Goal: Complete application form

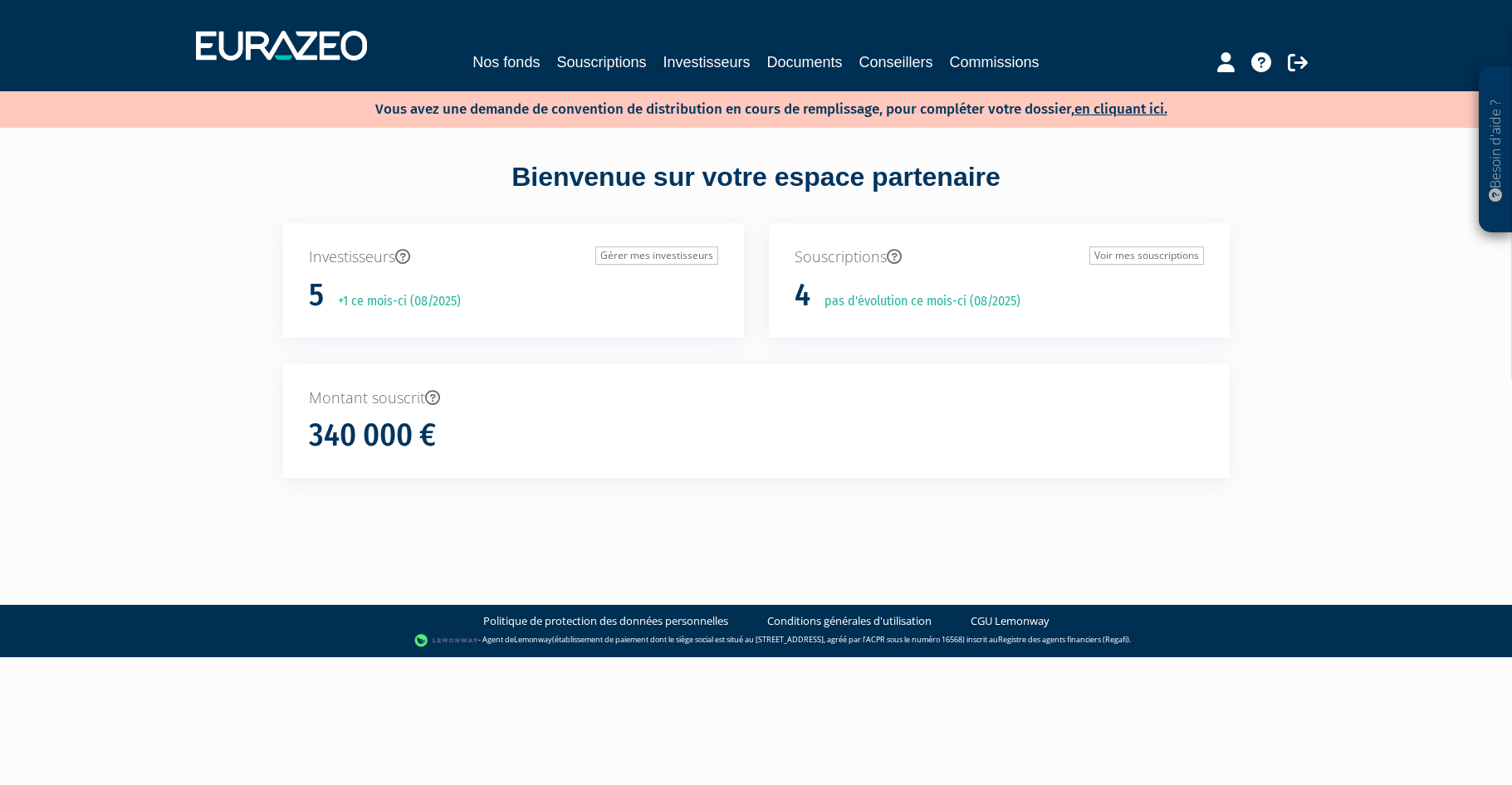
click at [399, 444] on h1 "340 000 €" at bounding box center [372, 436] width 127 height 35
click at [1105, 259] on link "Voir mes souscriptions" at bounding box center [1146, 255] width 115 height 18
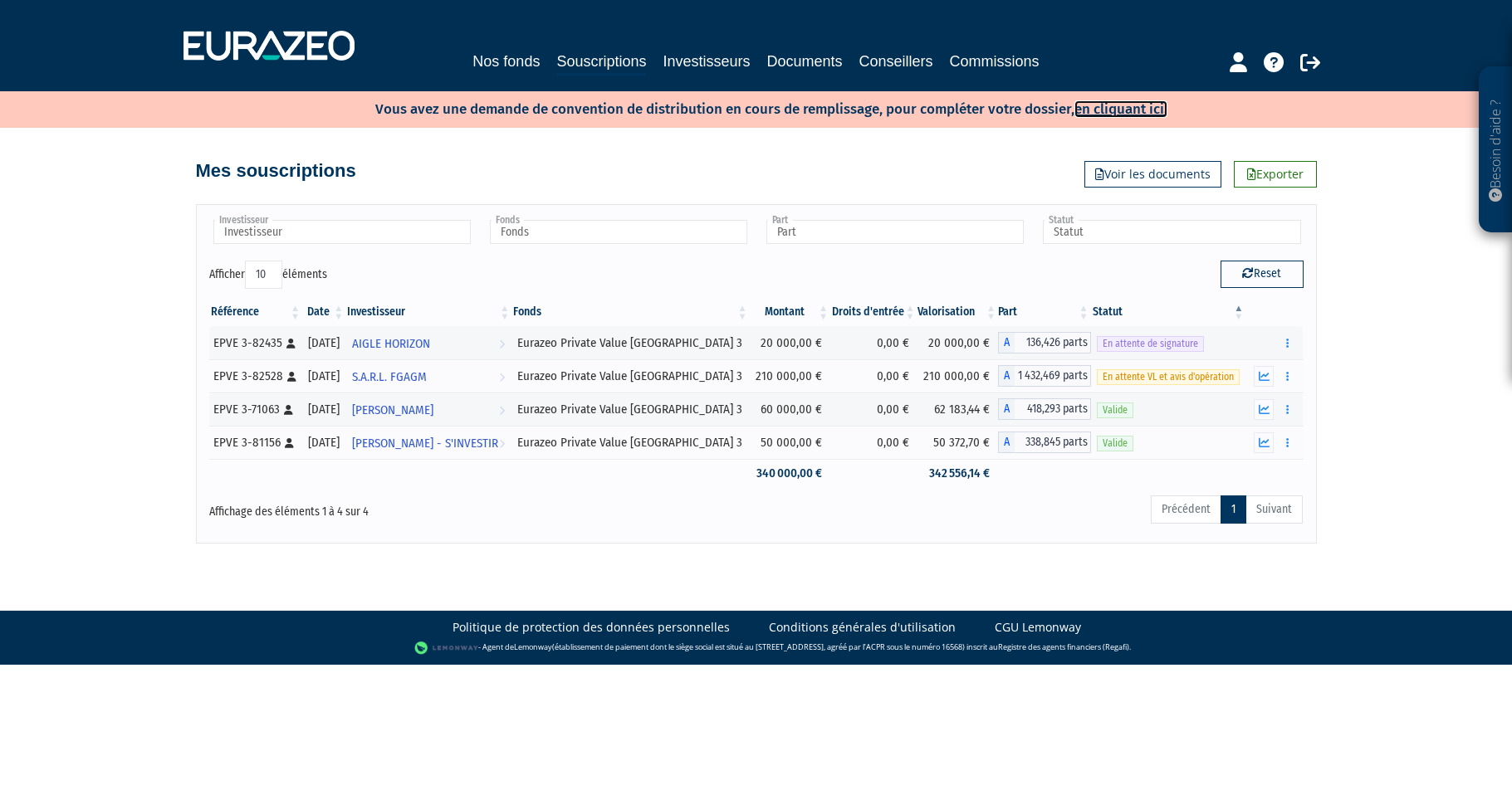
click at [1124, 113] on link "en cliquant ici." at bounding box center [1121, 110] width 93 height 18
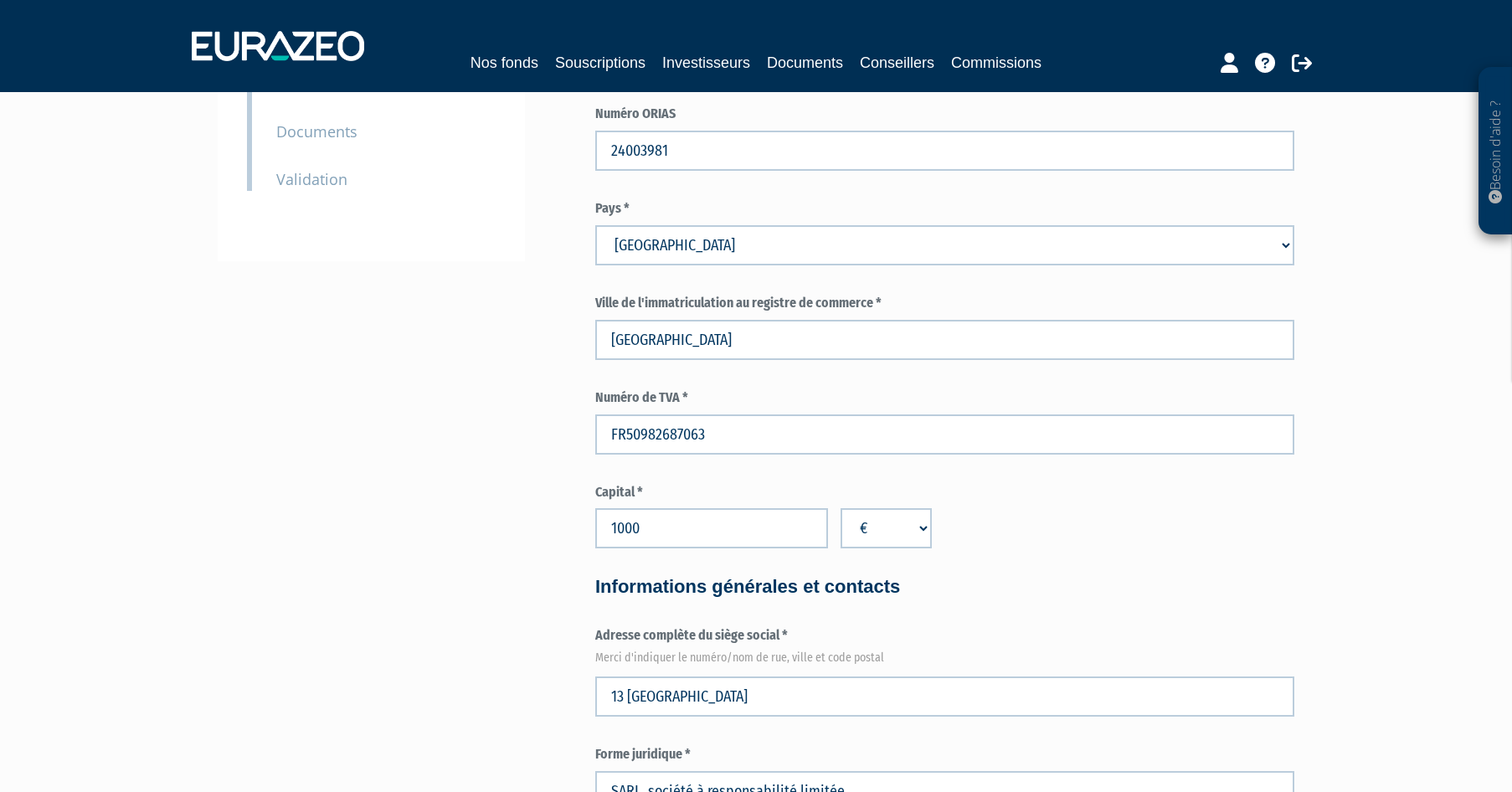
scroll to position [563, 0]
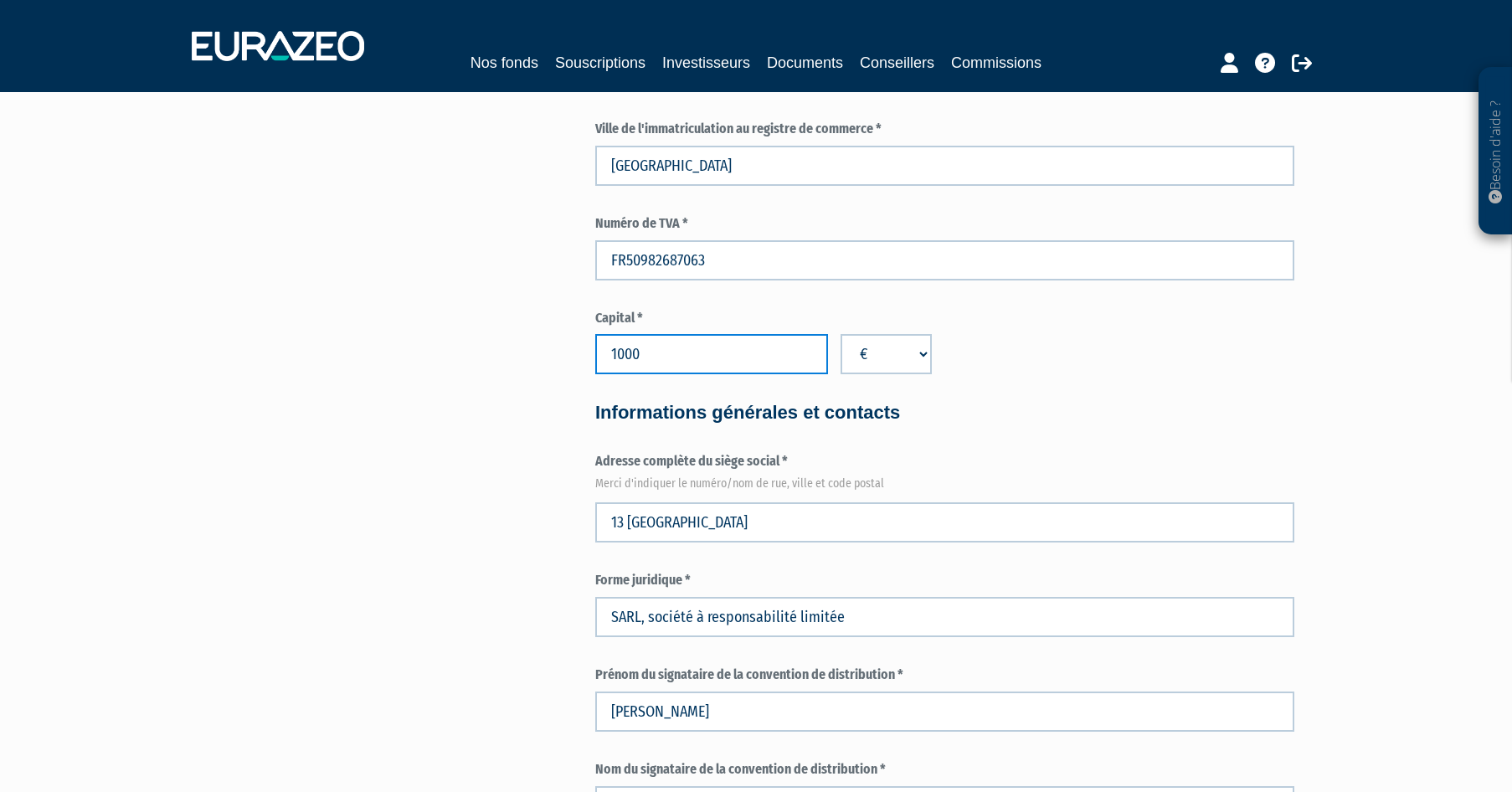
click at [663, 357] on input "1000" at bounding box center [711, 354] width 232 height 40
type input "1920"
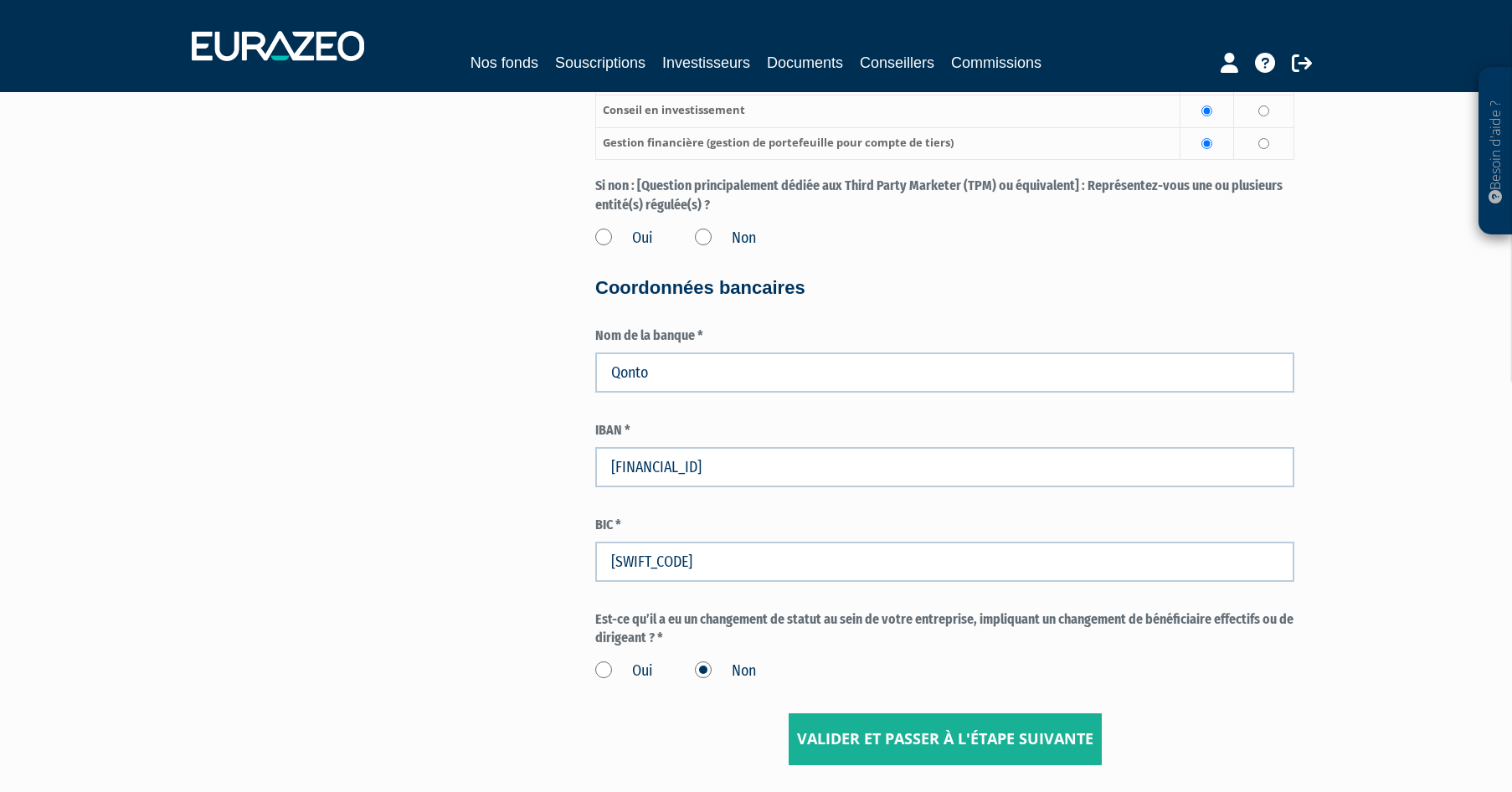
scroll to position [2467, 0]
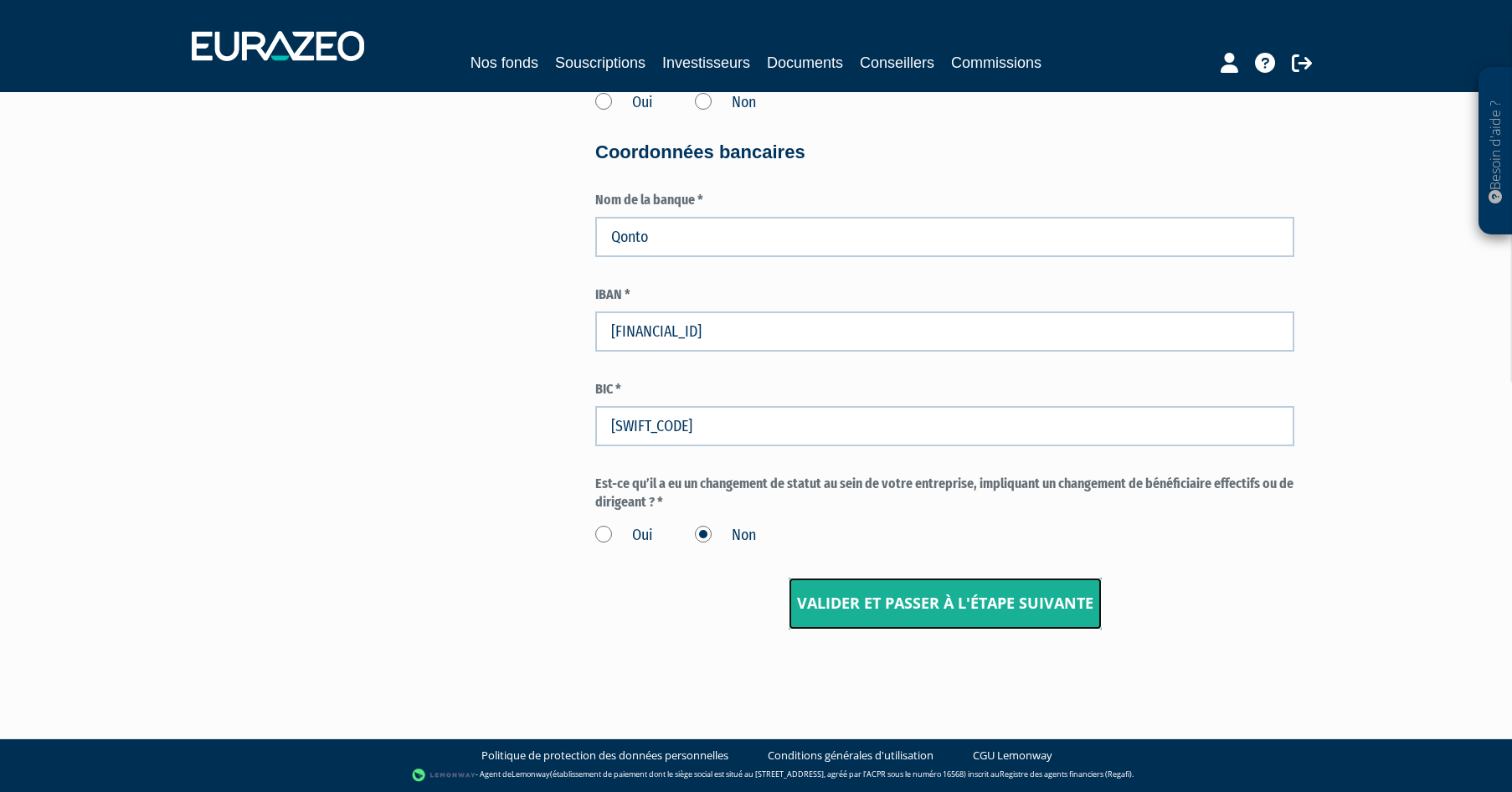
click at [952, 605] on input "Valider et passer à l'étape suivante" at bounding box center [945, 604] width 313 height 52
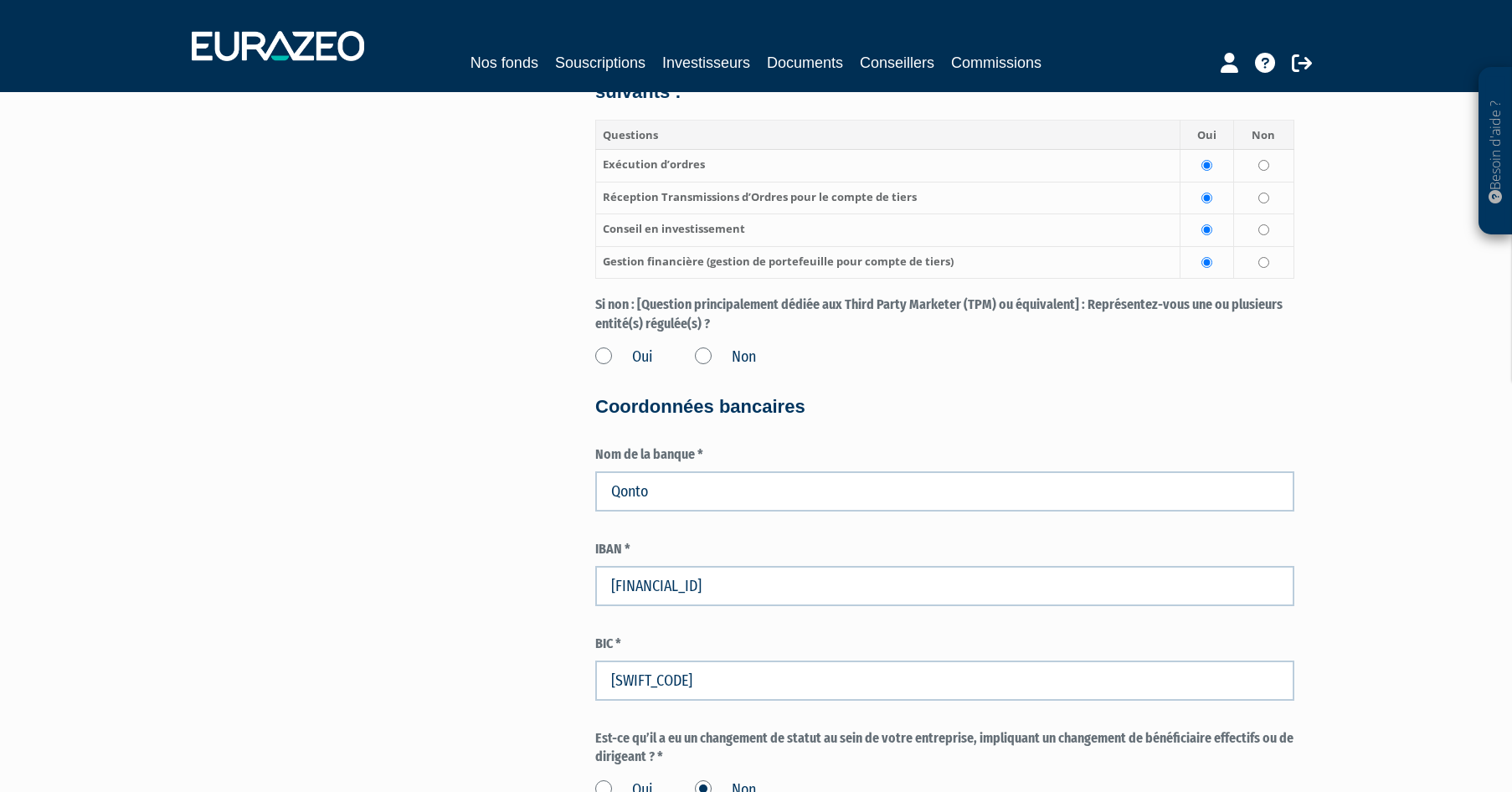
scroll to position [1904, 0]
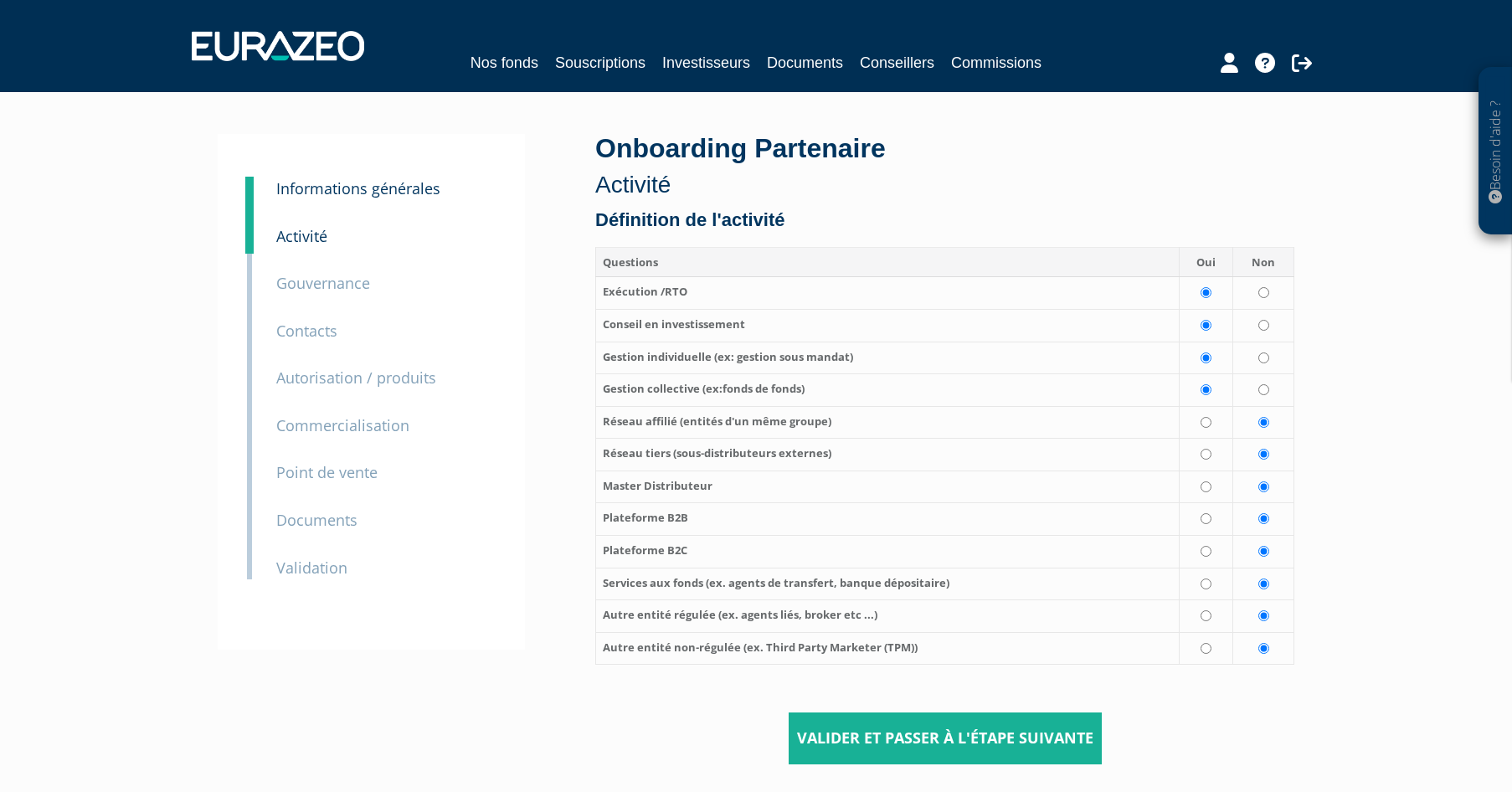
click at [1016, 210] on div "Onboarding Partenaire Activité Définition de l'activité Questions Oui Non" at bounding box center [945, 449] width 725 height 630
click at [1080, 162] on div "Onboarding Partenaire Activité" at bounding box center [945, 165] width 699 height 72
click at [908, 735] on input "Valider et passer à l'étape suivante" at bounding box center [945, 738] width 313 height 52
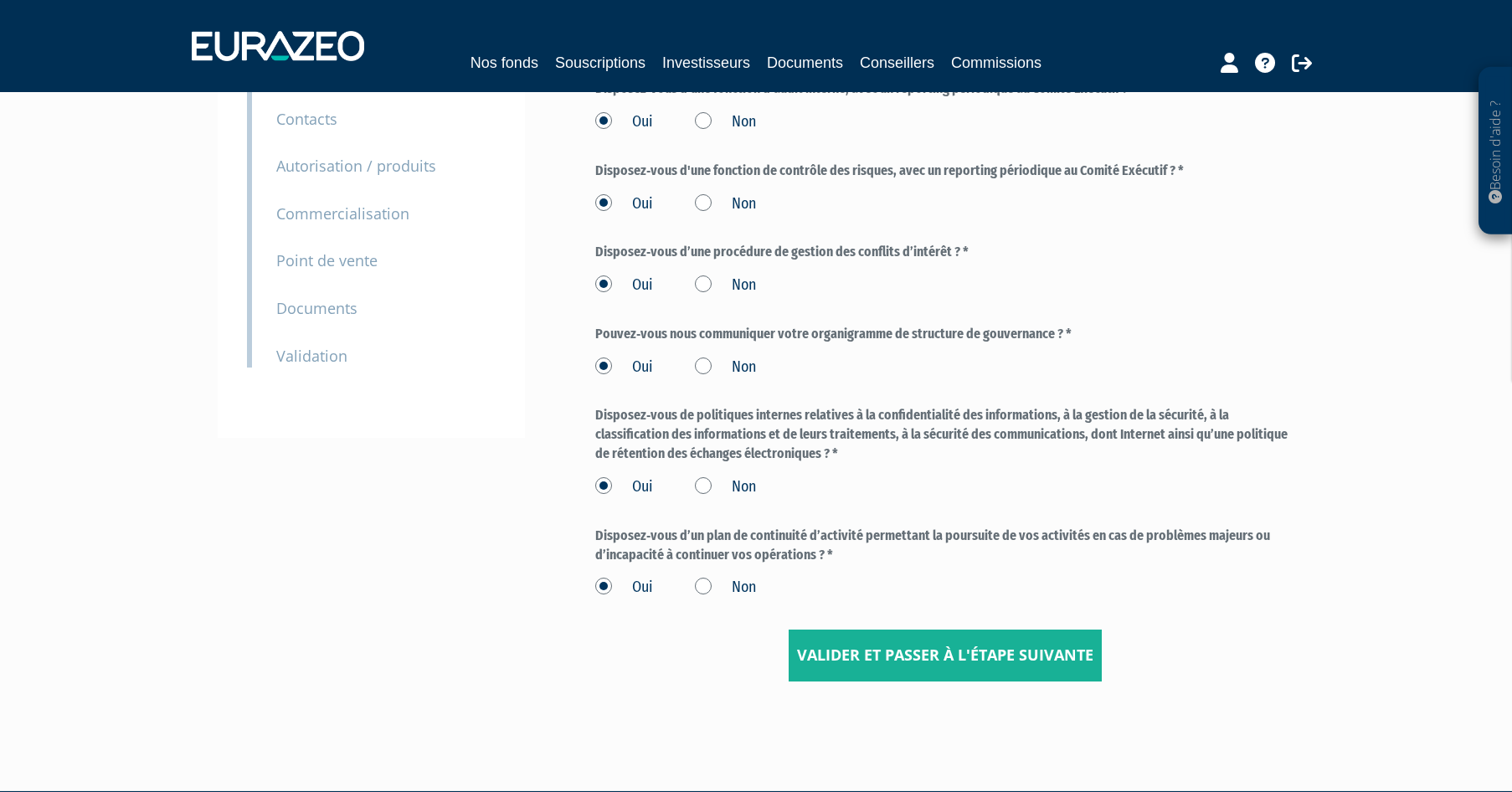
scroll to position [228, 0]
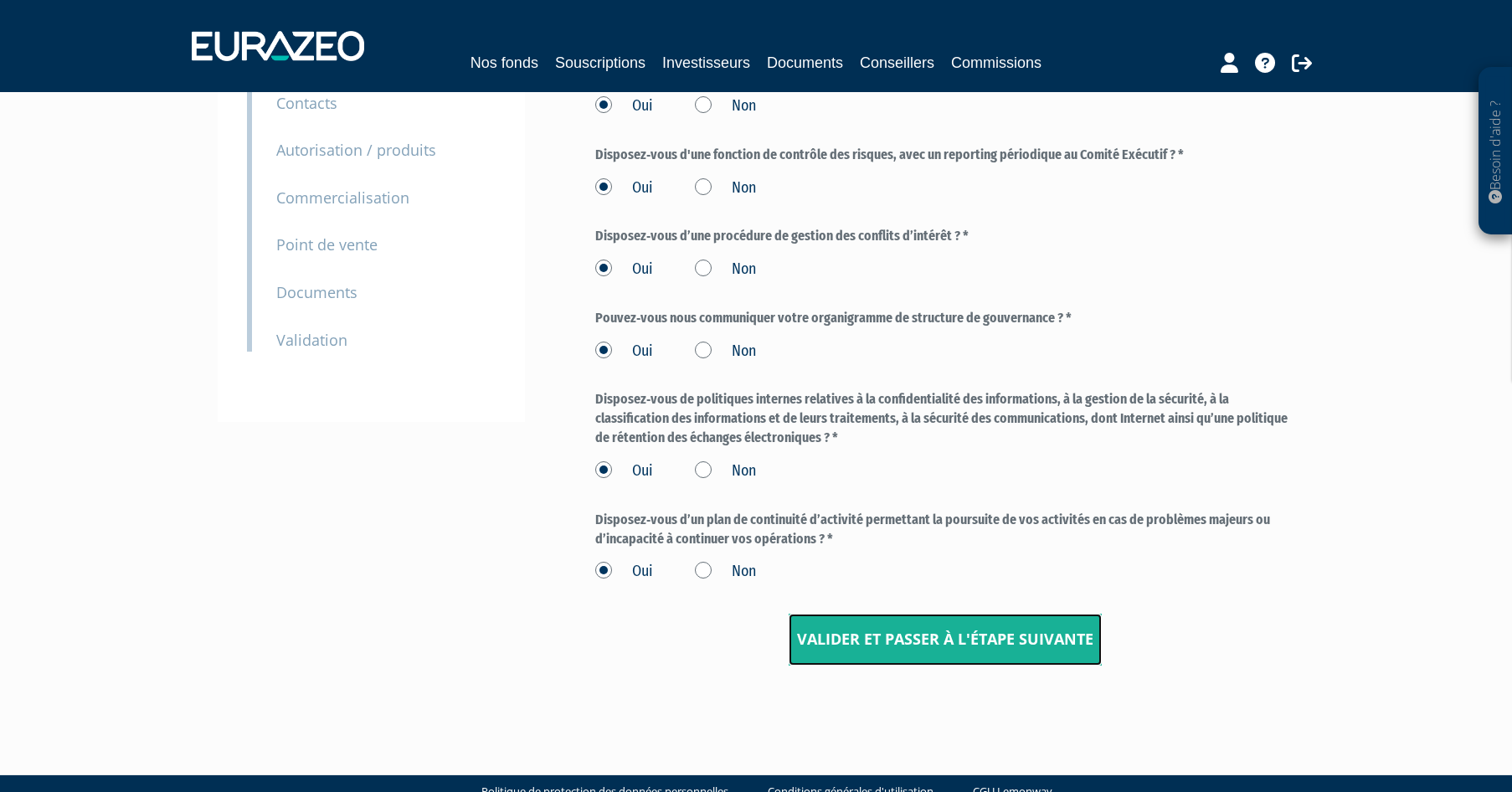
click at [953, 650] on input "Valider et passer à l'étape suivante" at bounding box center [945, 639] width 313 height 52
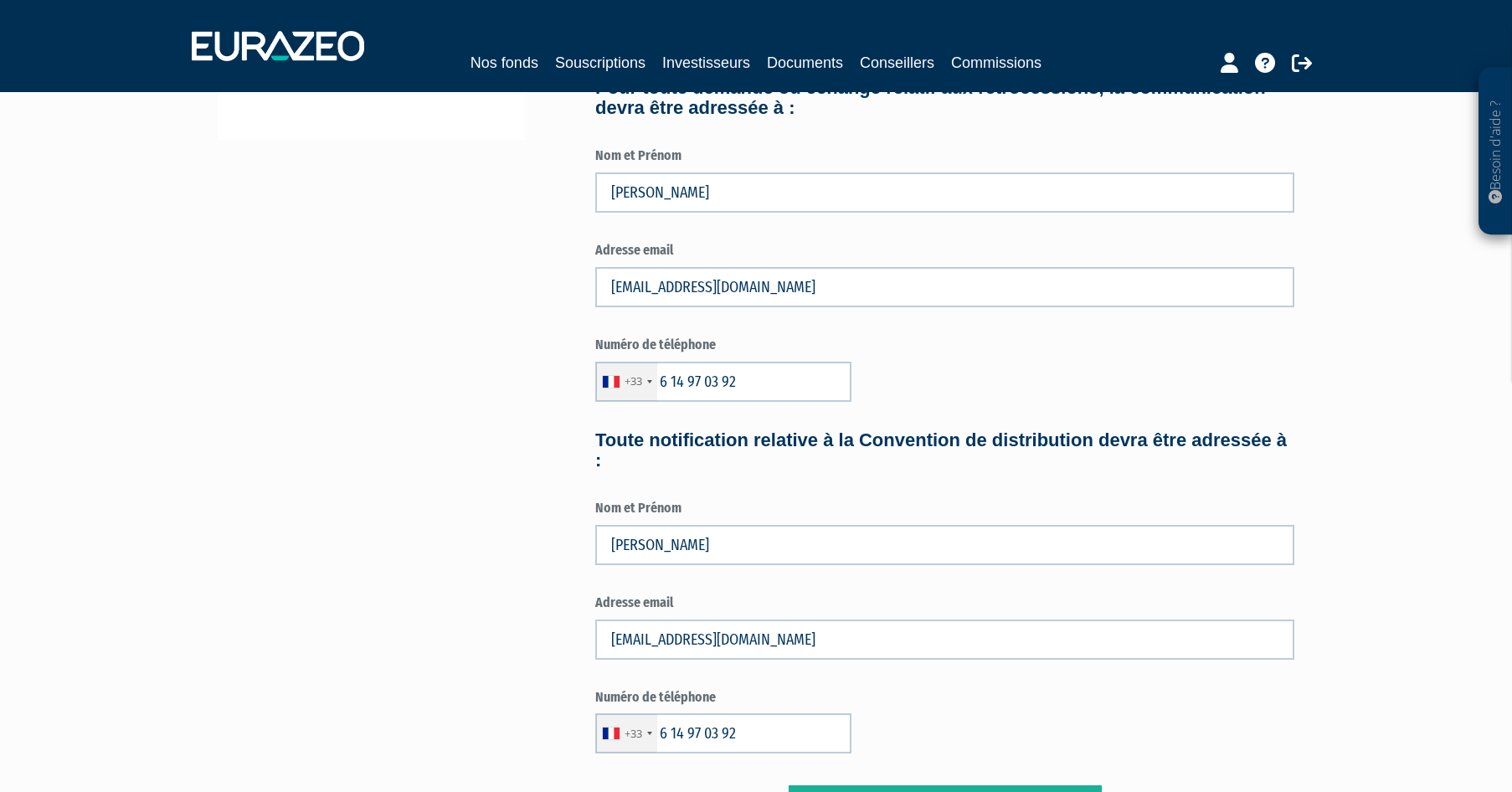
scroll to position [719, 0]
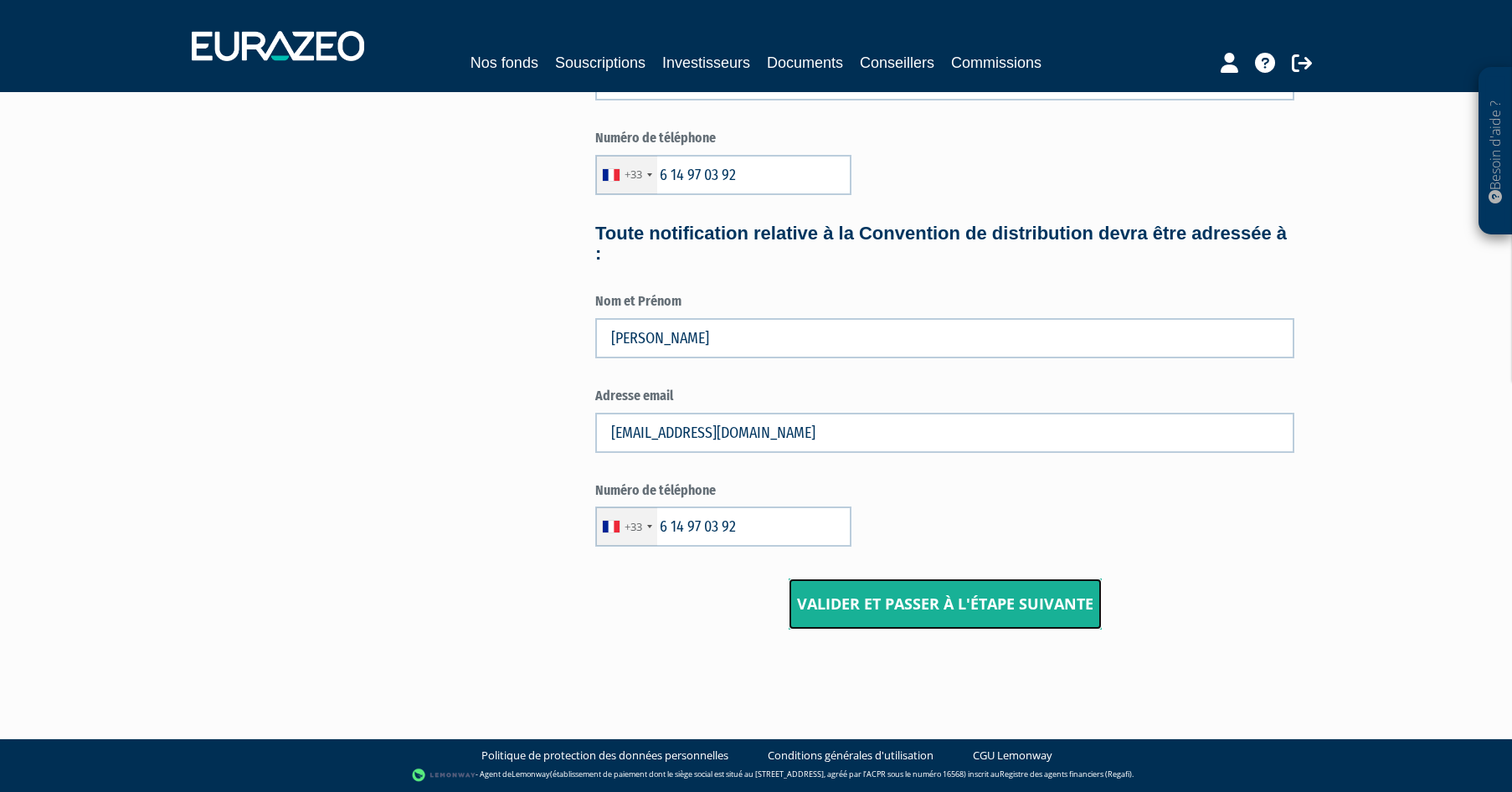
click at [932, 605] on input "Valider et passer à l'étape suivante" at bounding box center [945, 605] width 313 height 52
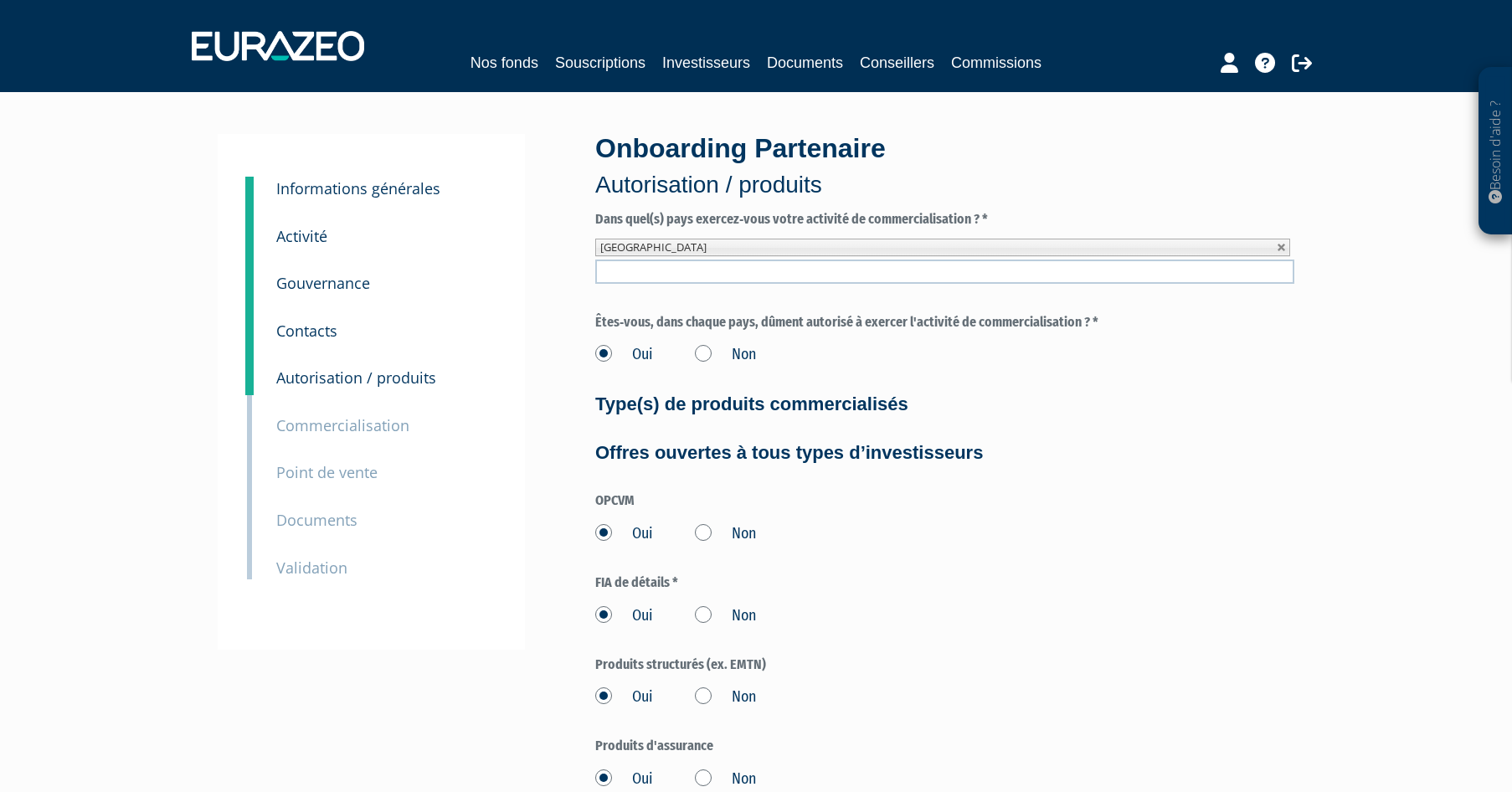
click at [1161, 553] on form "Dans quel(s) pays exercez‐vous votre activité de commercialisation ? * Dans que…" at bounding box center [945, 783] width 699 height 1146
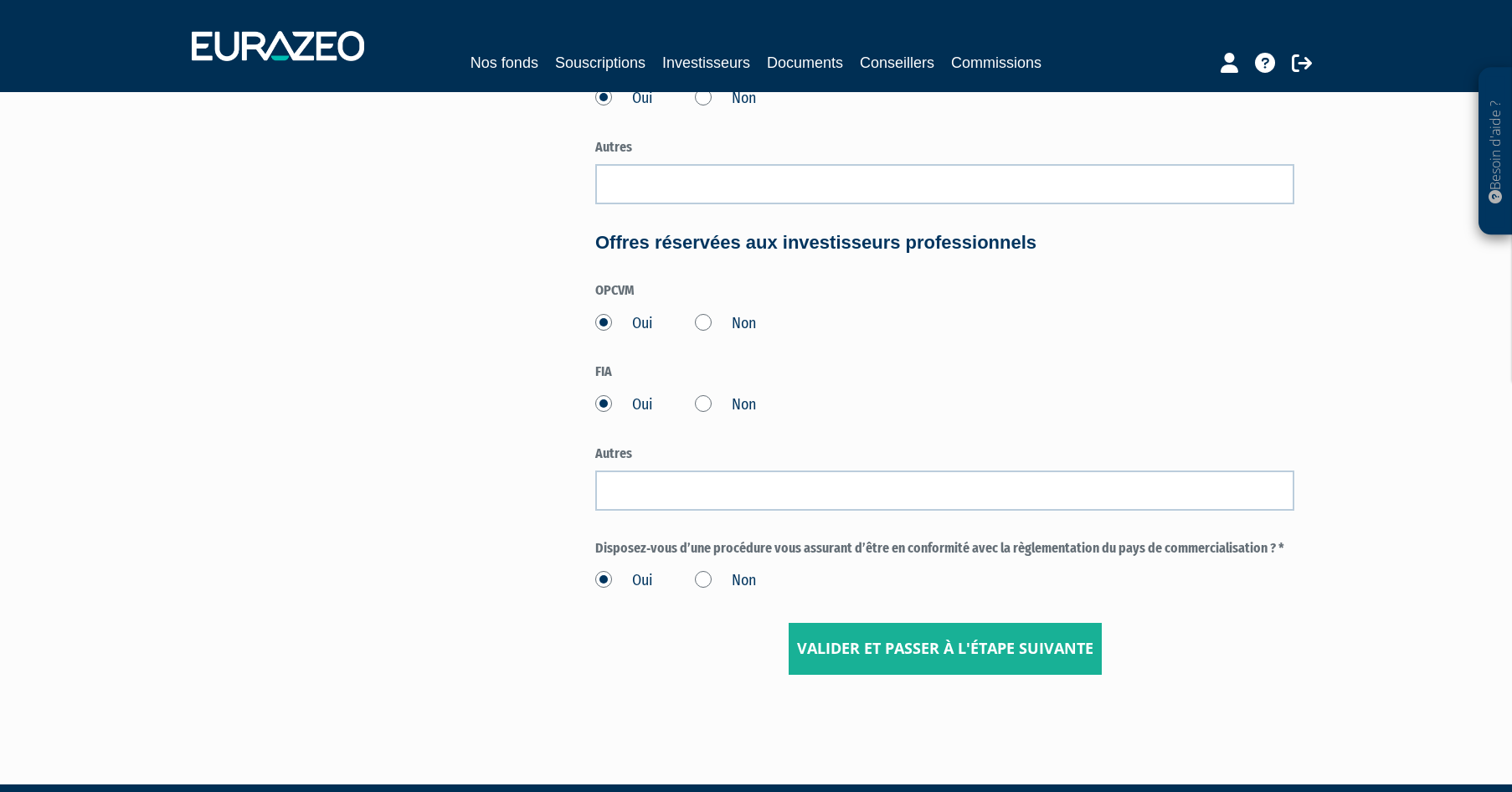
scroll to position [727, 0]
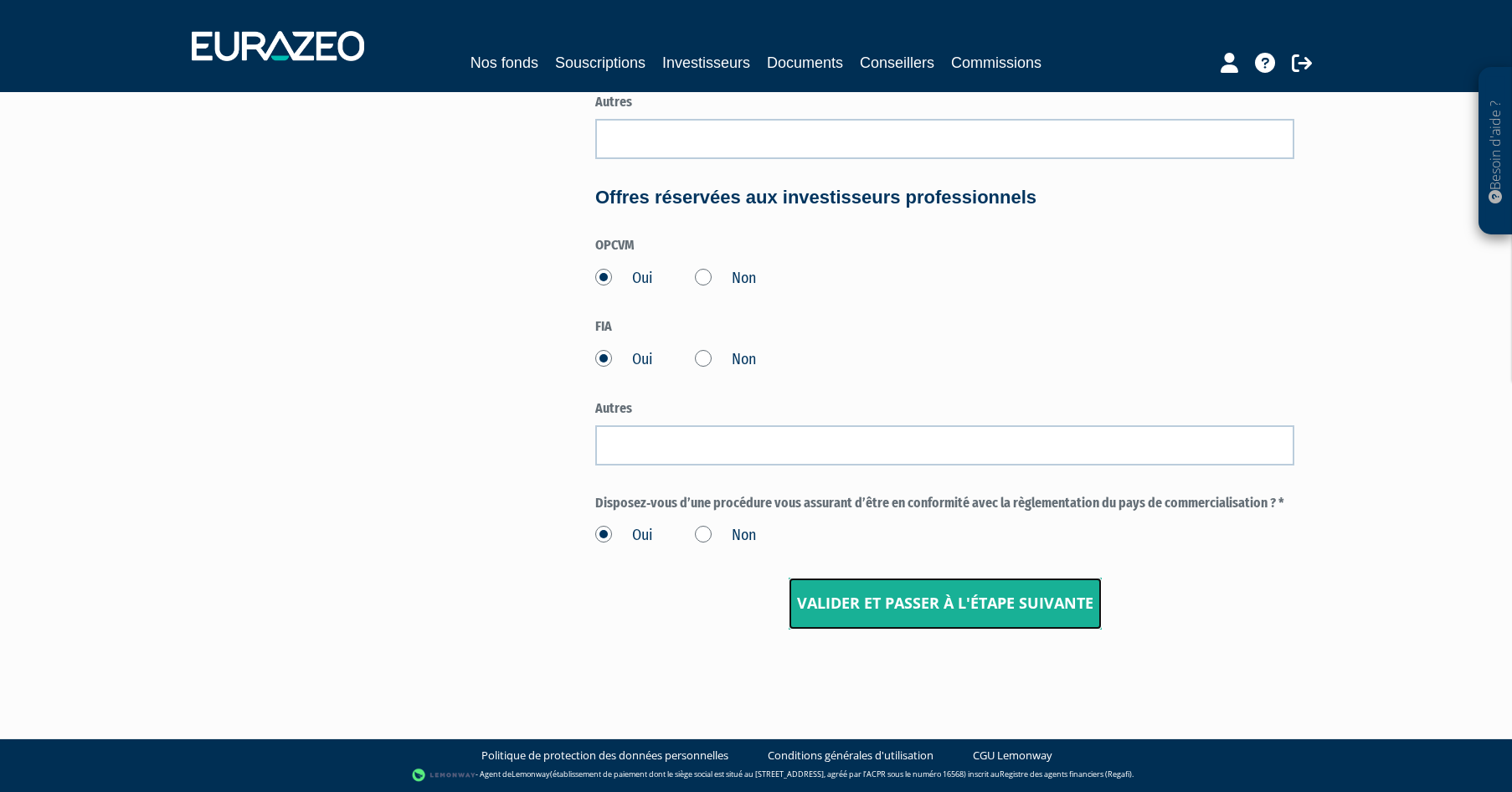
click at [976, 609] on input "Valider et passer à l'étape suivante" at bounding box center [945, 604] width 313 height 52
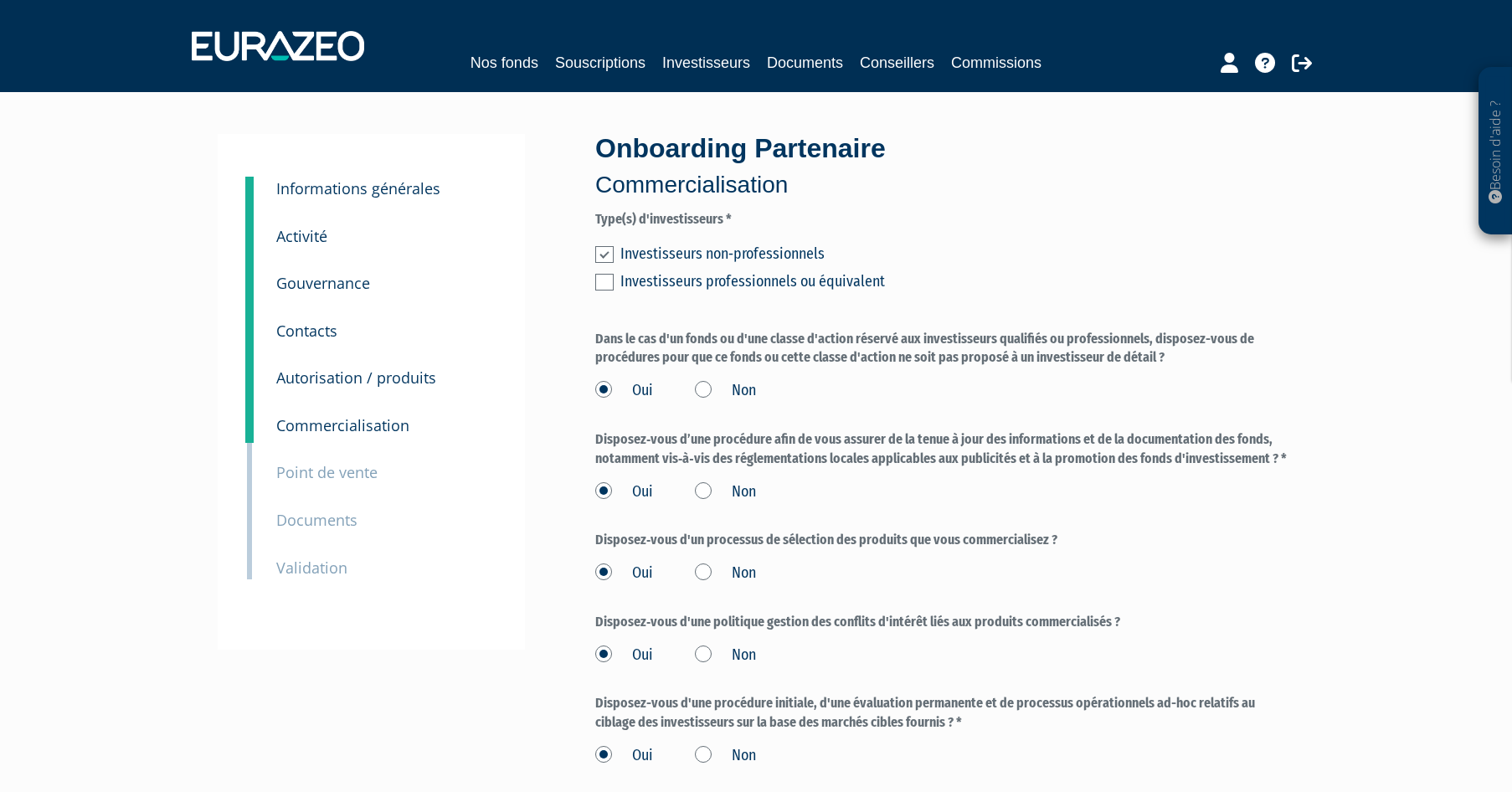
click at [609, 278] on label at bounding box center [604, 282] width 19 height 17
click at [0, 0] on input "checkbox" at bounding box center [0, 0] width 0 height 0
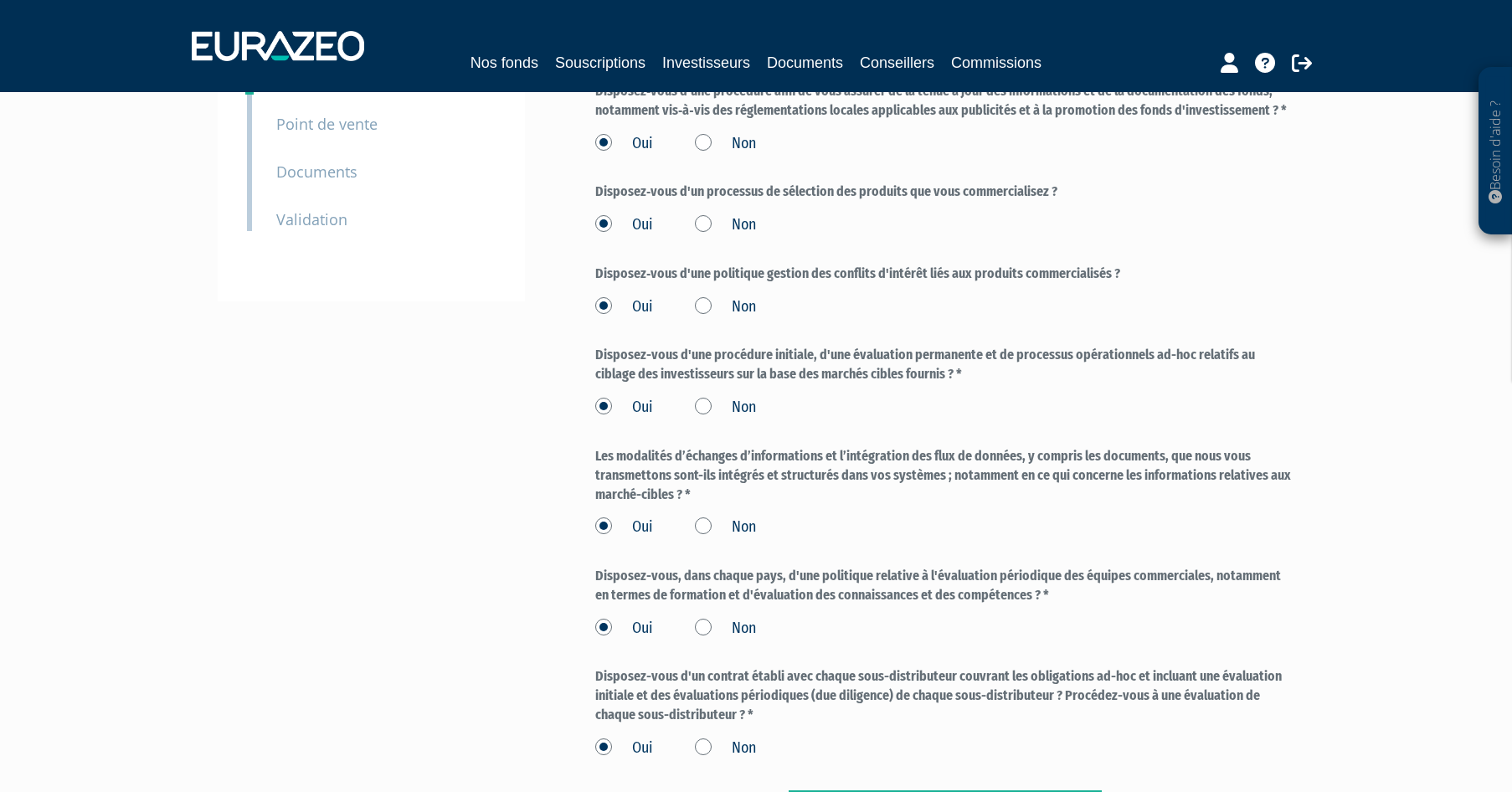
scroll to position [562, 0]
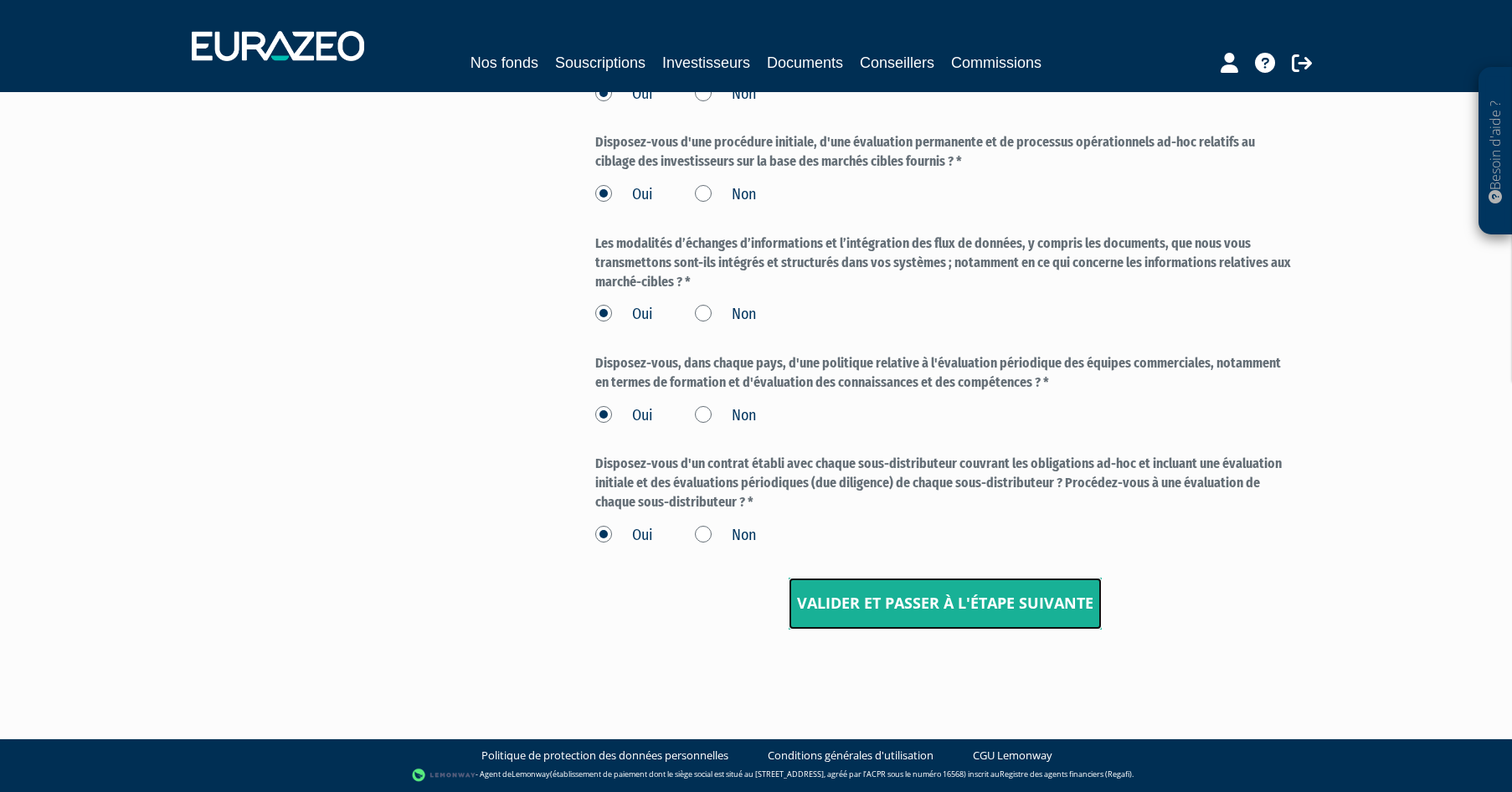
click at [892, 626] on input "Valider et passer à l'étape suivante" at bounding box center [945, 604] width 313 height 52
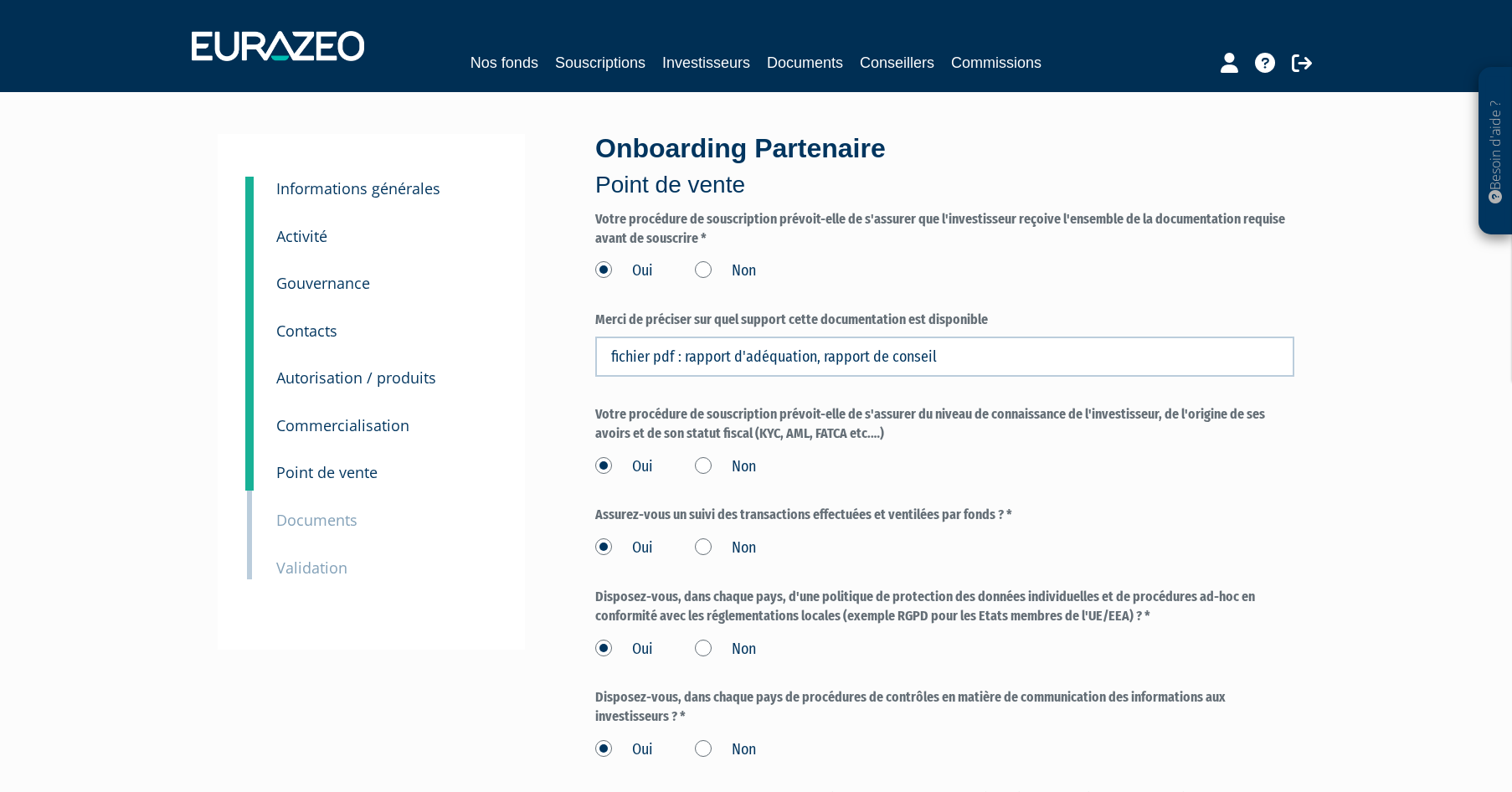
scroll to position [496, 0]
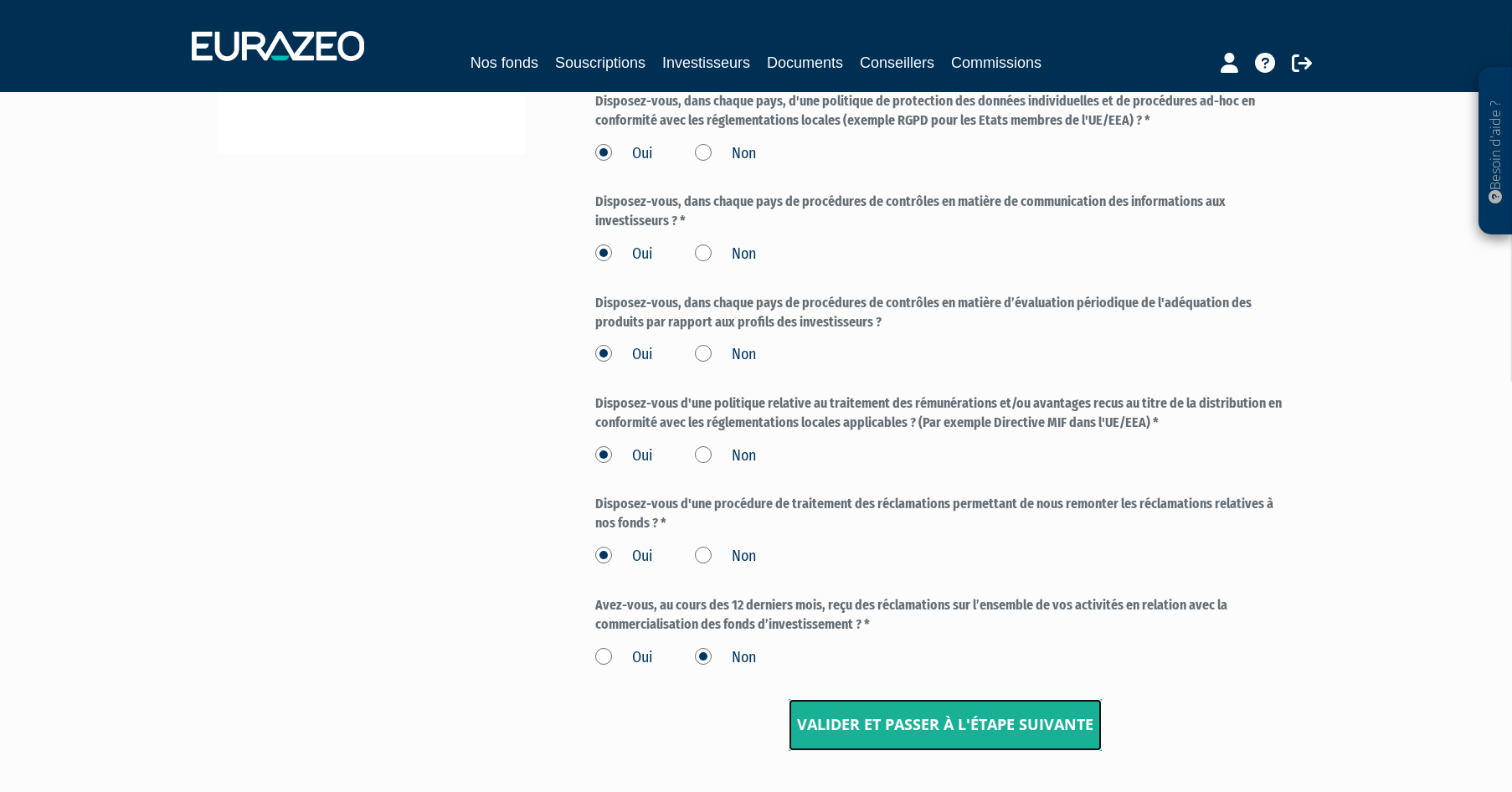
click at [959, 727] on input "Valider et passer à l'étape suivante" at bounding box center [945, 725] width 313 height 52
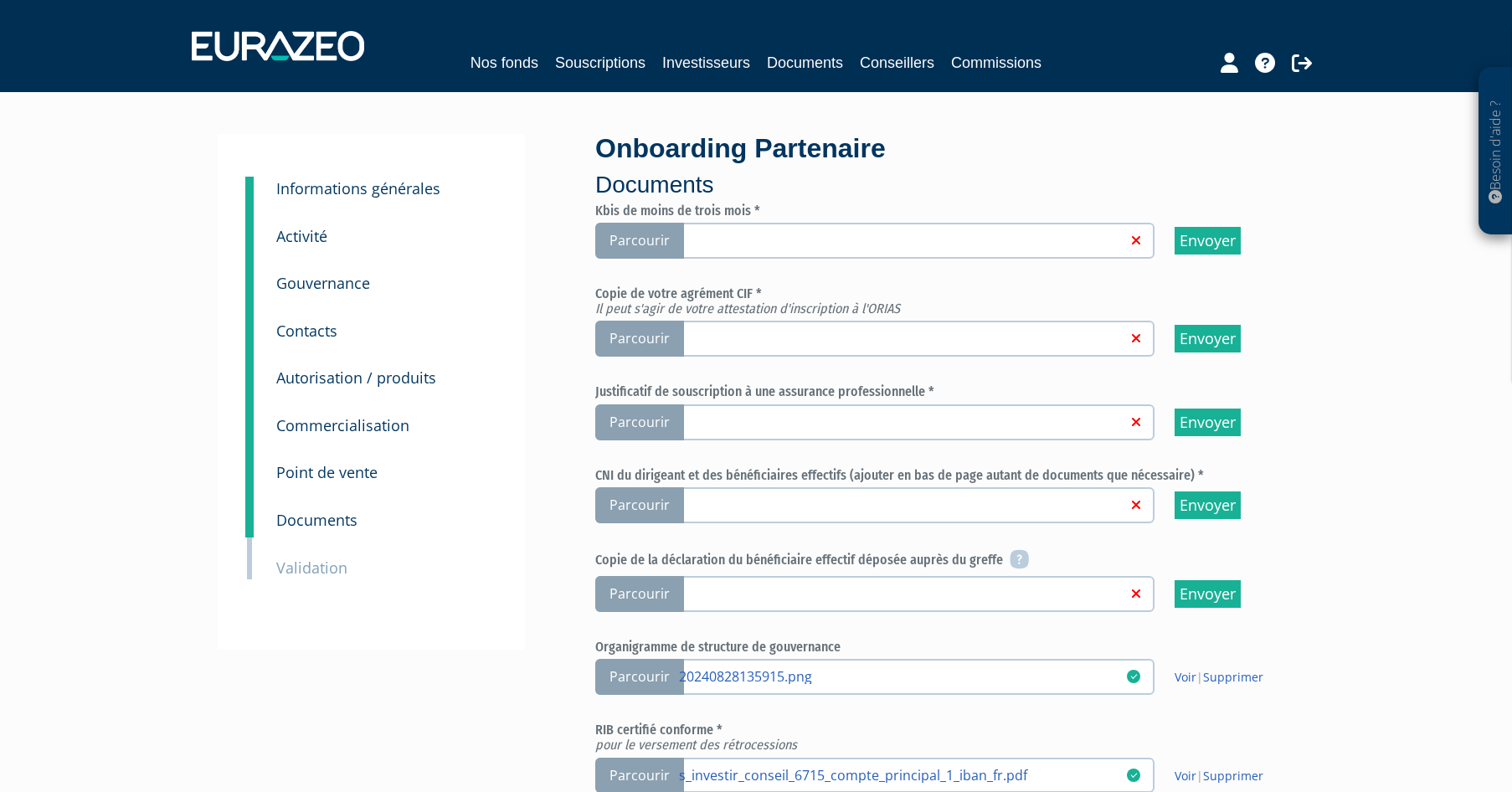
click at [650, 248] on span "Parcourir" at bounding box center [640, 240] width 88 height 36
click at [0, 0] on input "Parcourir" at bounding box center [0, 0] width 0 height 0
click at [638, 242] on span "Parcourir" at bounding box center [640, 240] width 88 height 36
click at [0, 0] on input "Parcourir" at bounding box center [0, 0] width 0 height 0
click at [652, 340] on span "Parcourir" at bounding box center [640, 339] width 88 height 36
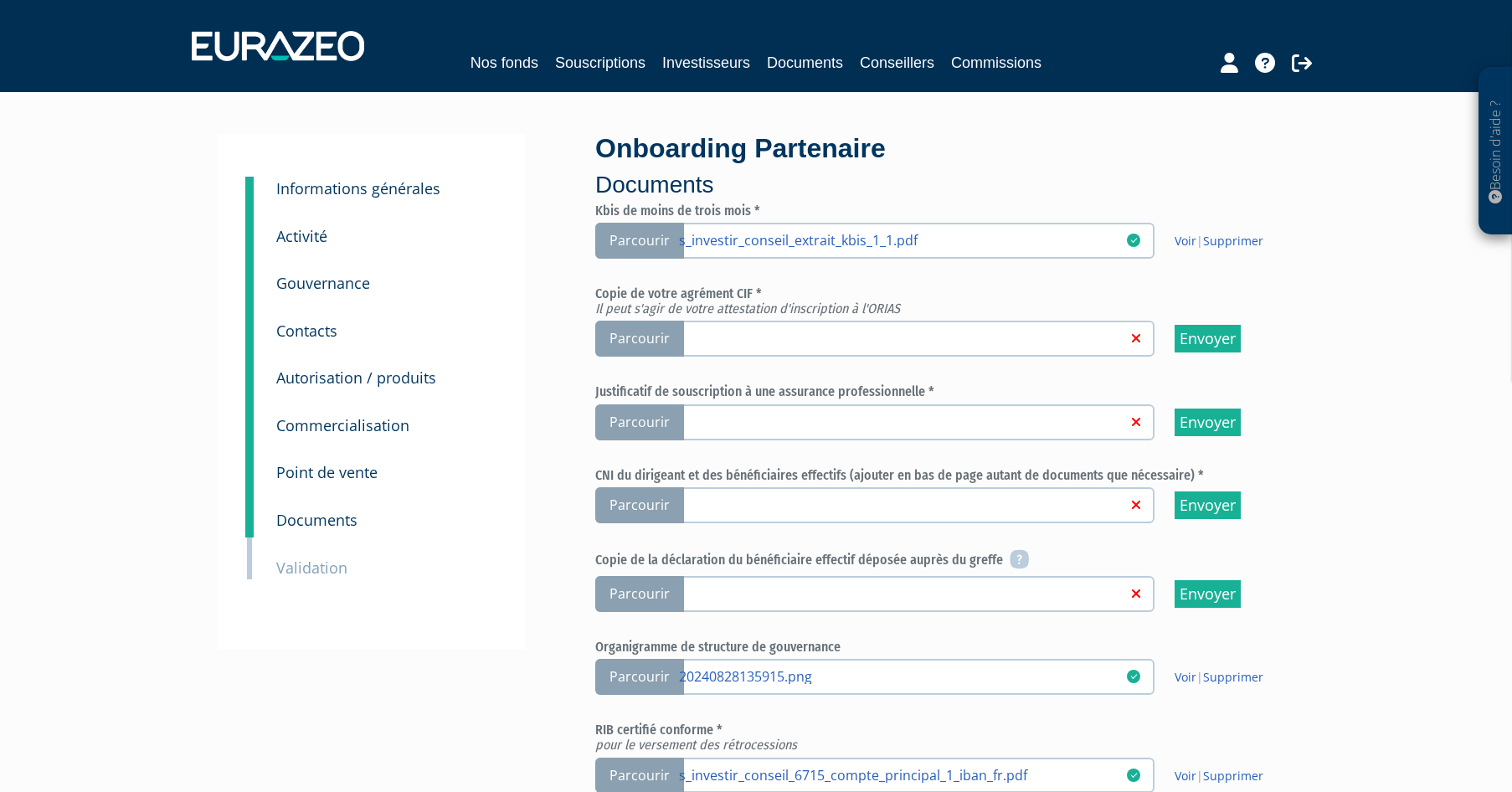
click at [0, 0] on input "Parcourir" at bounding box center [0, 0] width 0 height 0
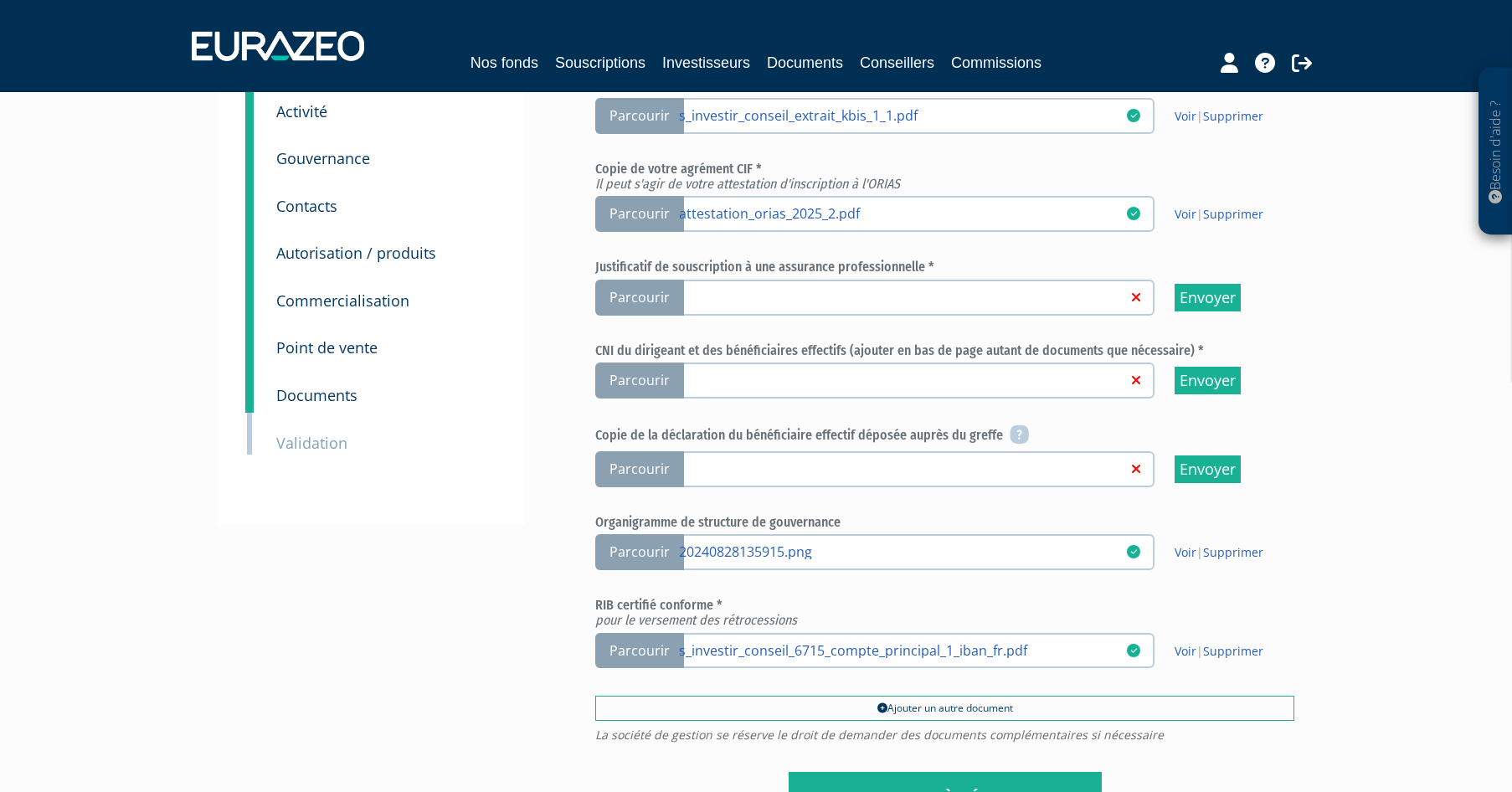
scroll to position [120, 0]
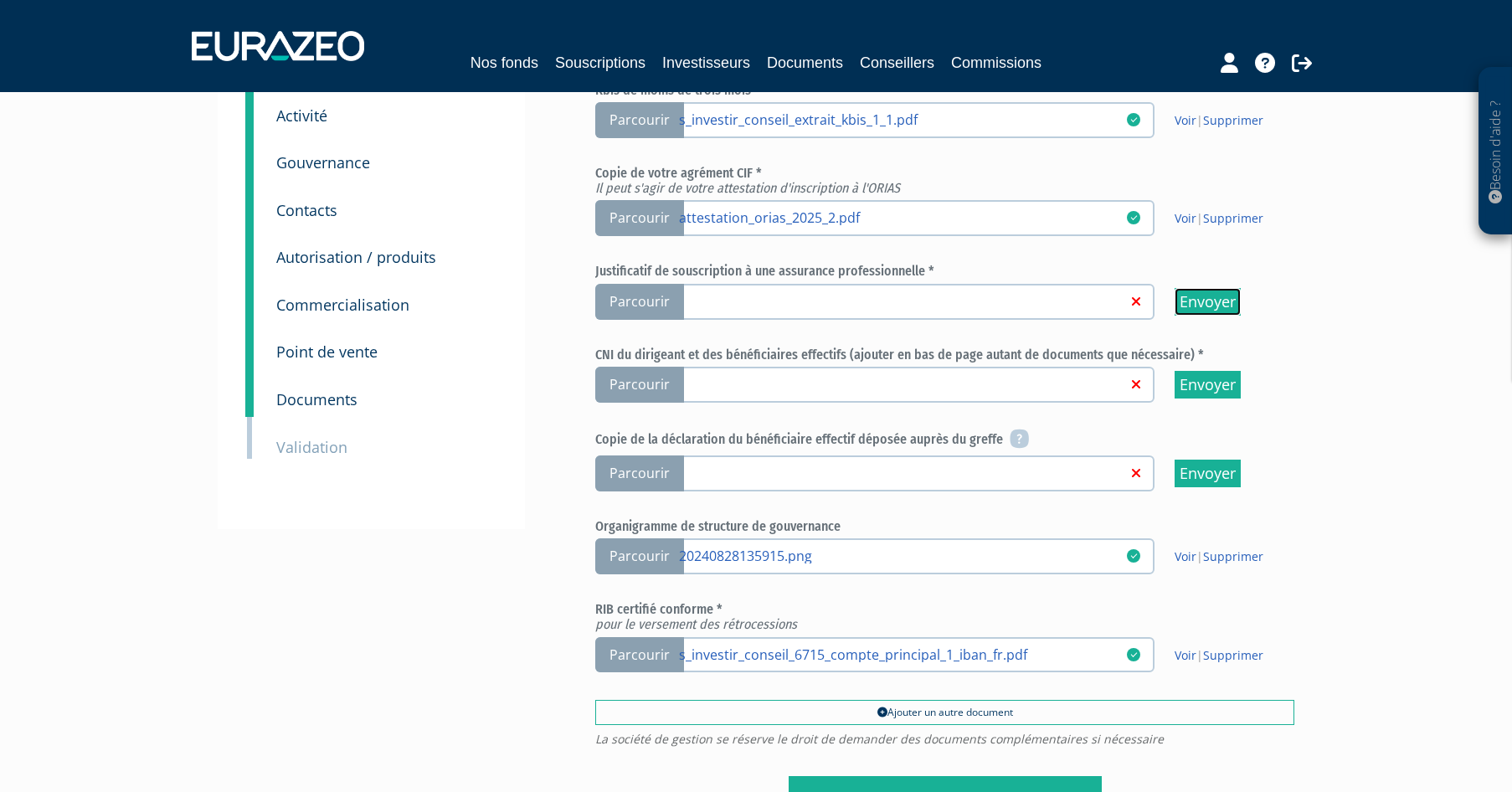
click at [1205, 306] on input "Envoyer" at bounding box center [1207, 301] width 66 height 27
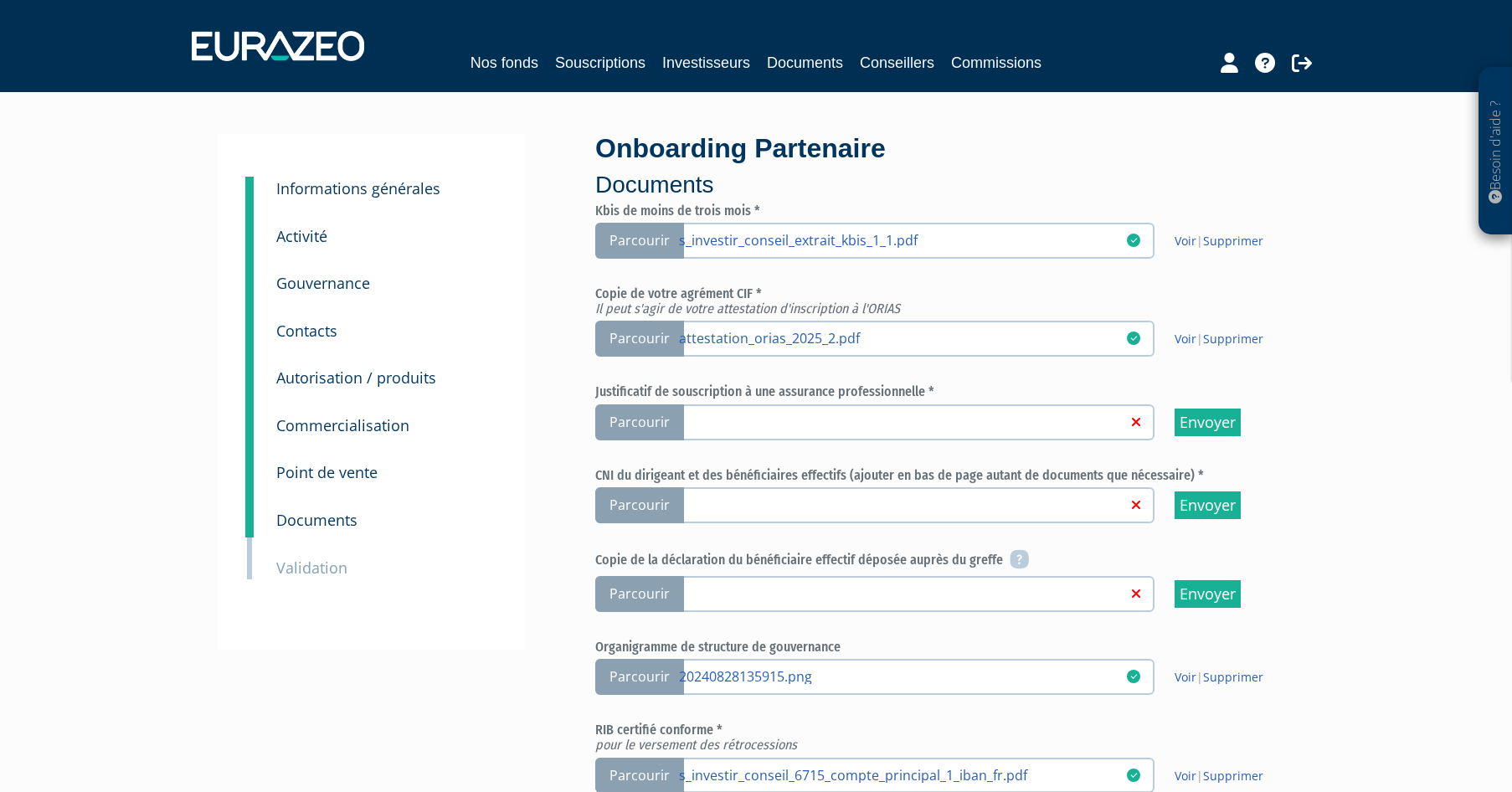
click at [653, 423] on span "Parcourir" at bounding box center [640, 423] width 88 height 36
click at [0, 0] on input "Parcourir" at bounding box center [0, 0] width 0 height 0
click at [650, 514] on span "Parcourir" at bounding box center [640, 505] width 88 height 36
click at [0, 0] on input "Parcourir" at bounding box center [0, 0] width 0 height 0
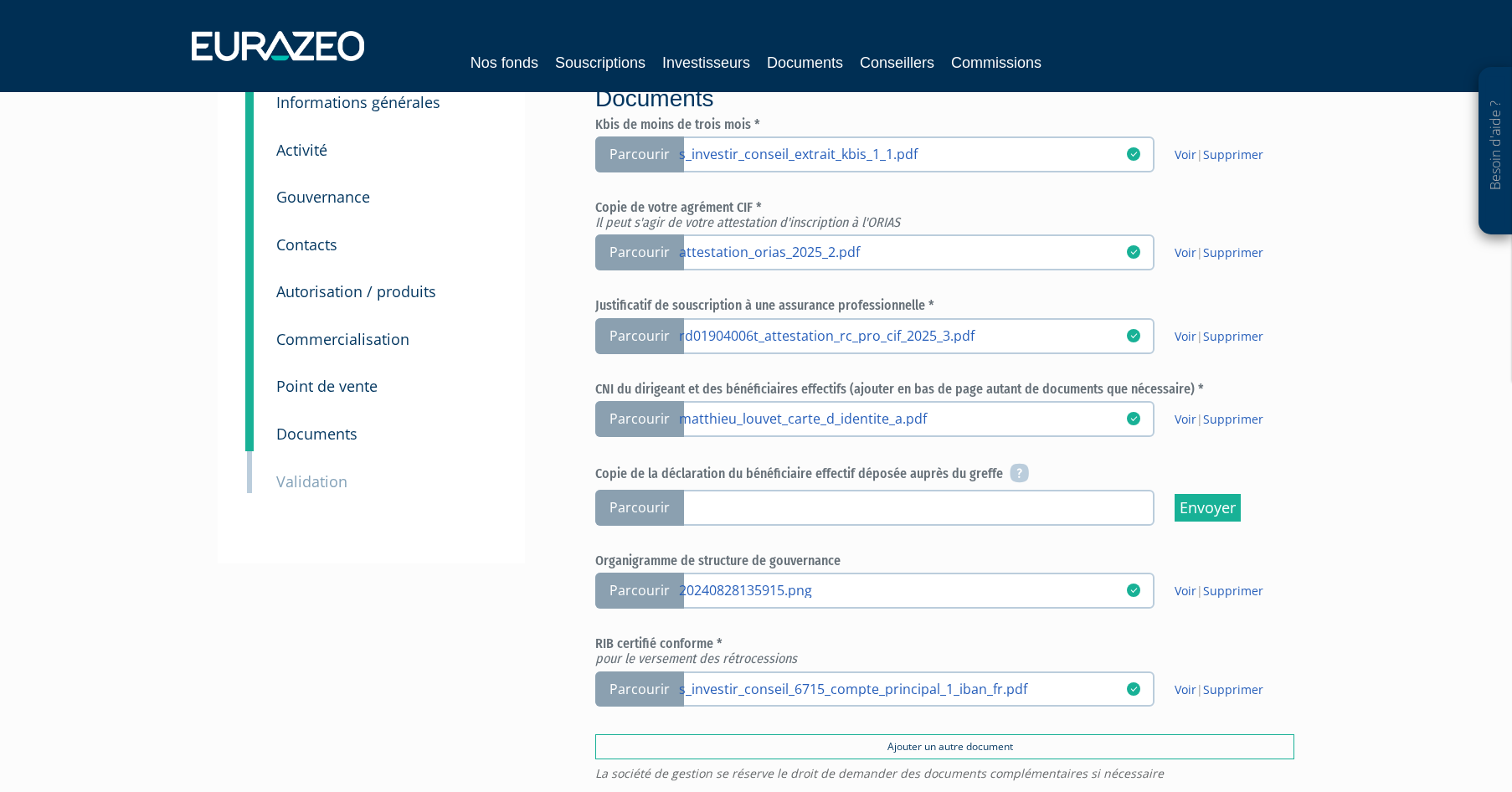
scroll to position [94, 0]
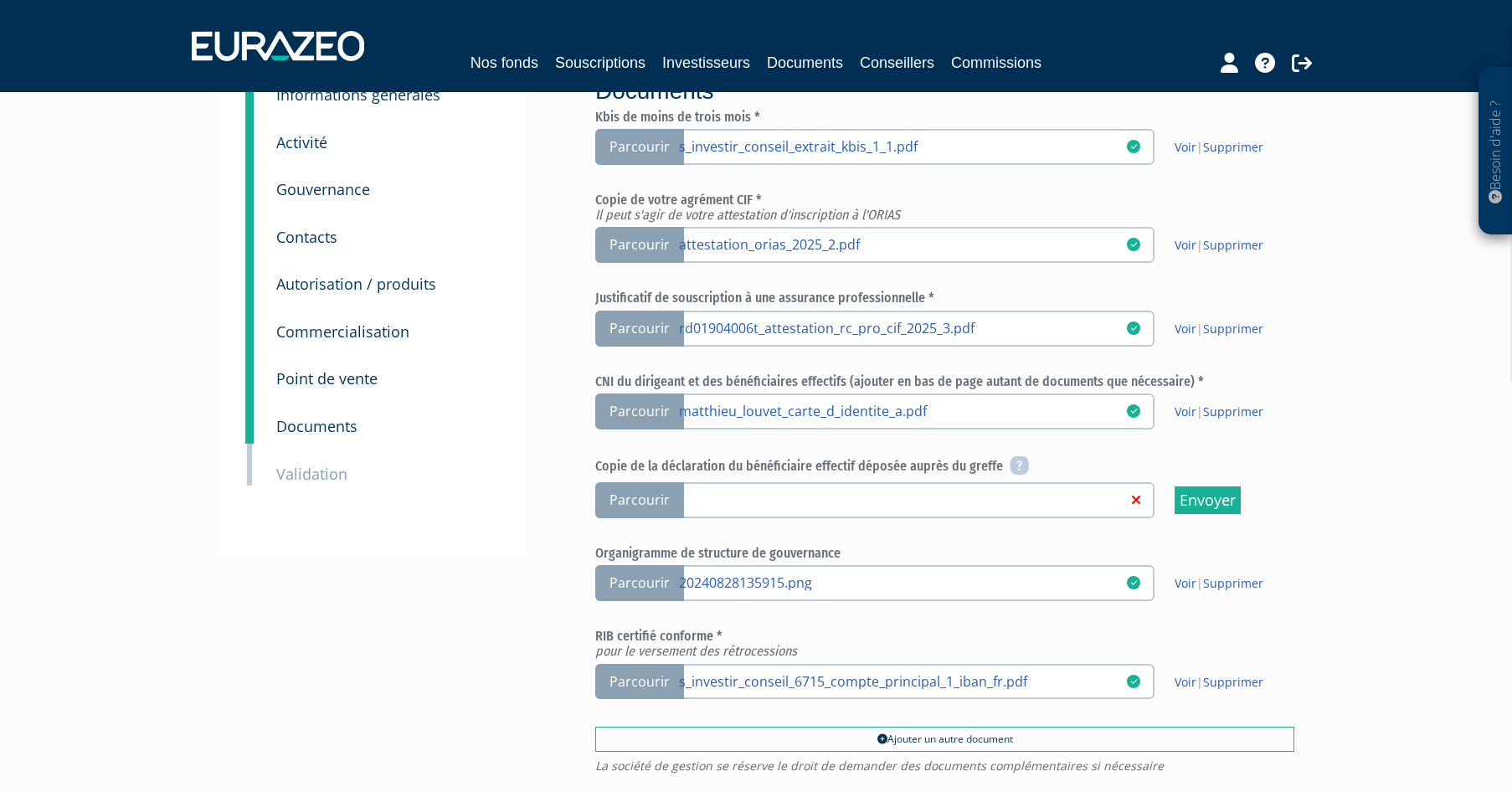
click at [645, 499] on span "Parcourir" at bounding box center [640, 500] width 88 height 36
click at [0, 0] on input "Parcourir" at bounding box center [0, 0] width 0 height 0
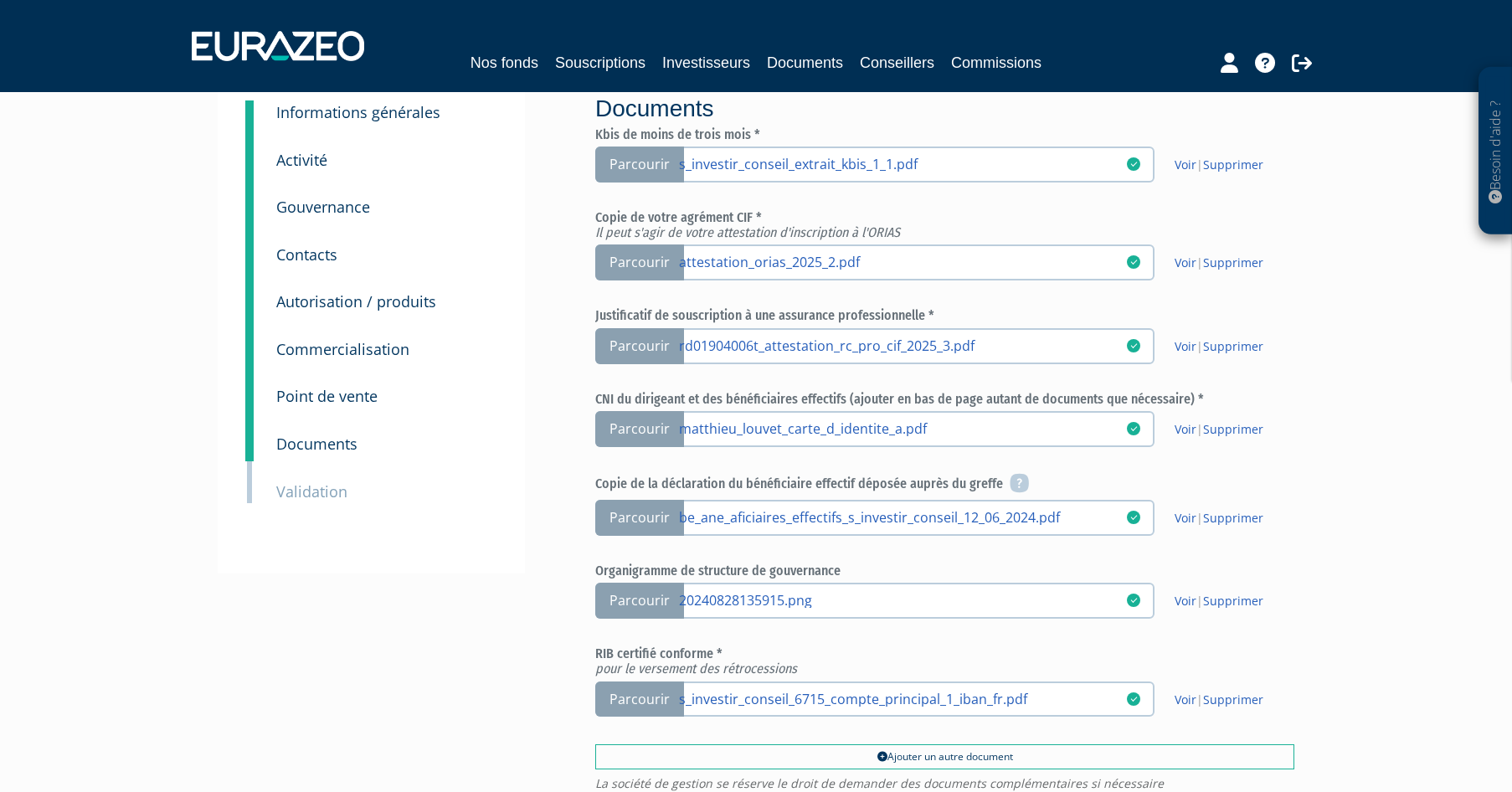
scroll to position [201, 0]
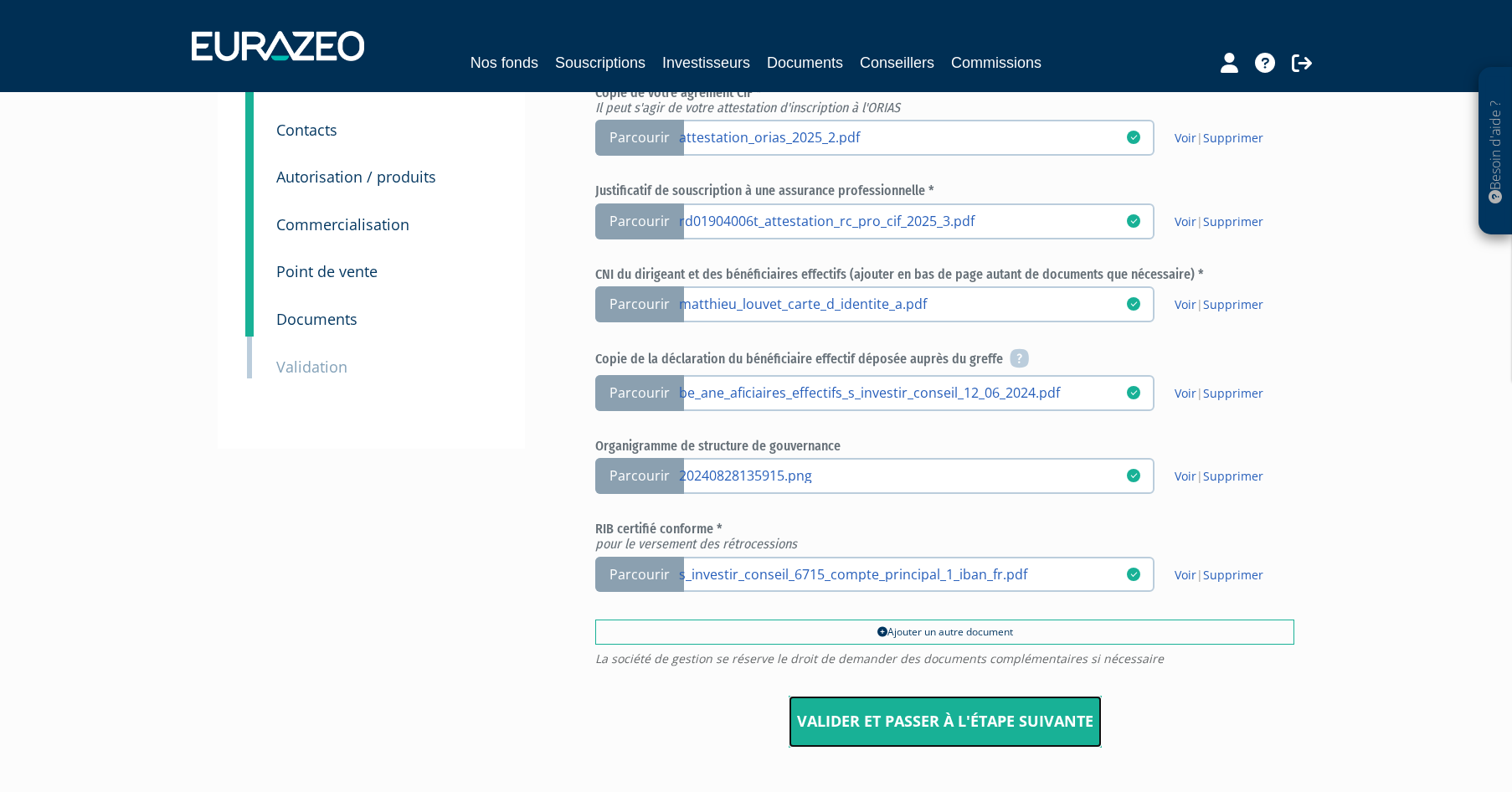
click at [980, 738] on input "Valider et passer à l'étape suivante" at bounding box center [945, 721] width 313 height 52
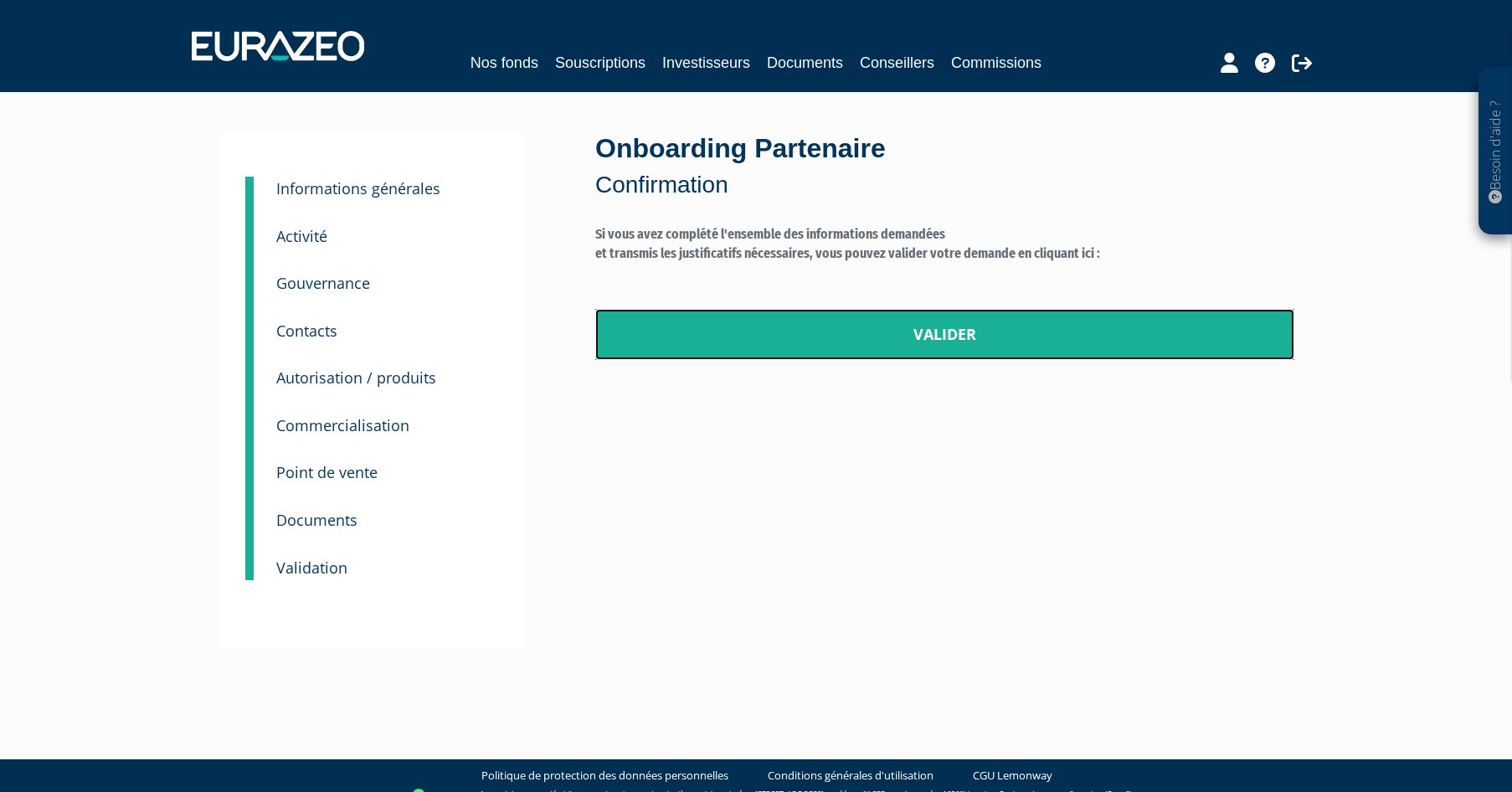
click at [896, 352] on link "Valider" at bounding box center [945, 335] width 699 height 52
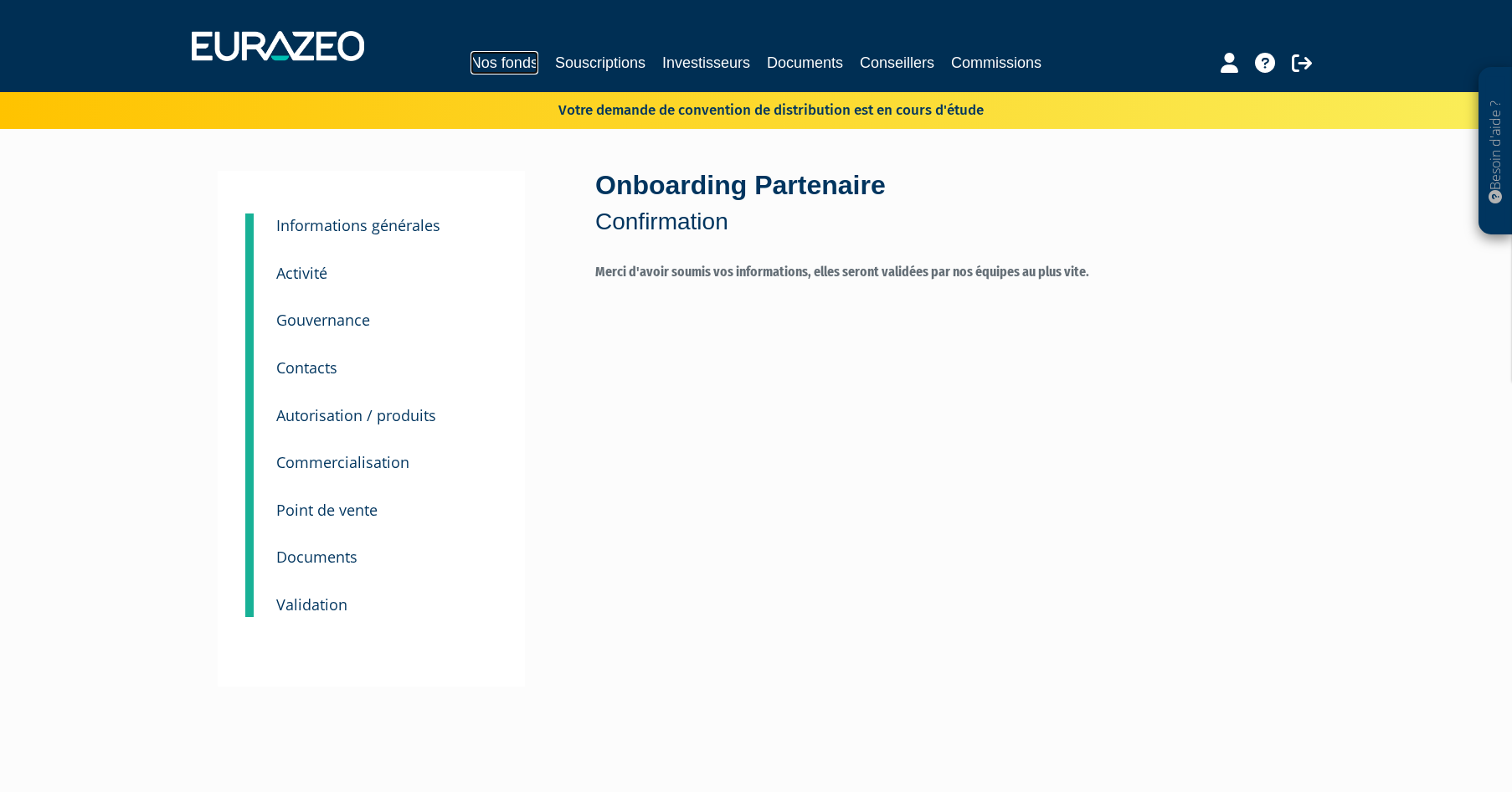
click at [486, 65] on link "Nos fonds" at bounding box center [504, 63] width 68 height 24
